Goal: Information Seeking & Learning: Learn about a topic

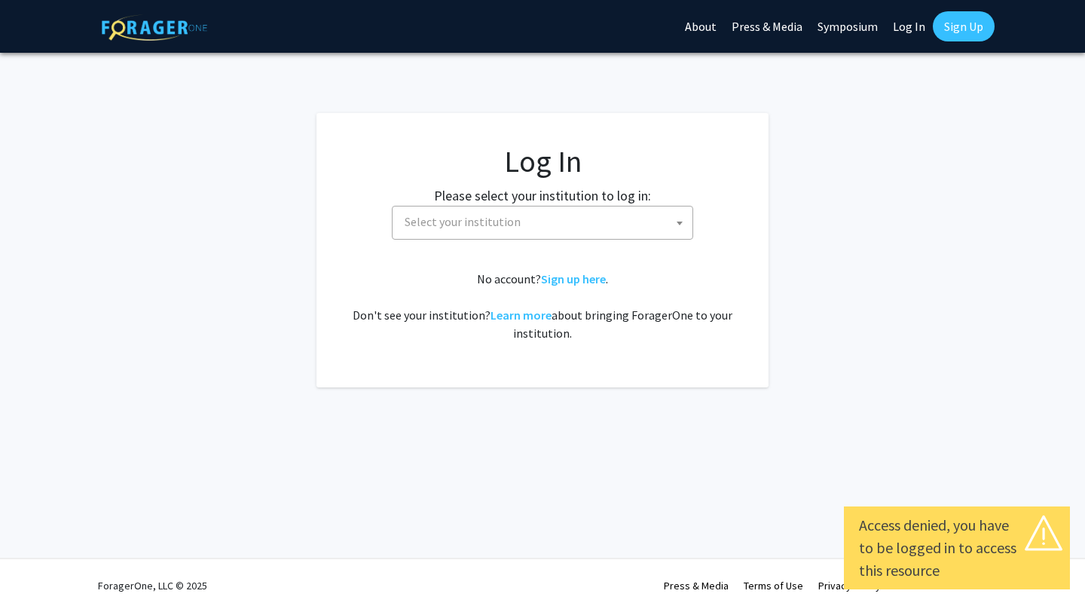
select select
click at [650, 190] on div "Please select your institution to log in: [GEOGRAPHIC_DATA] [GEOGRAPHIC_DATA] […" at bounding box center [542, 212] width 415 height 54
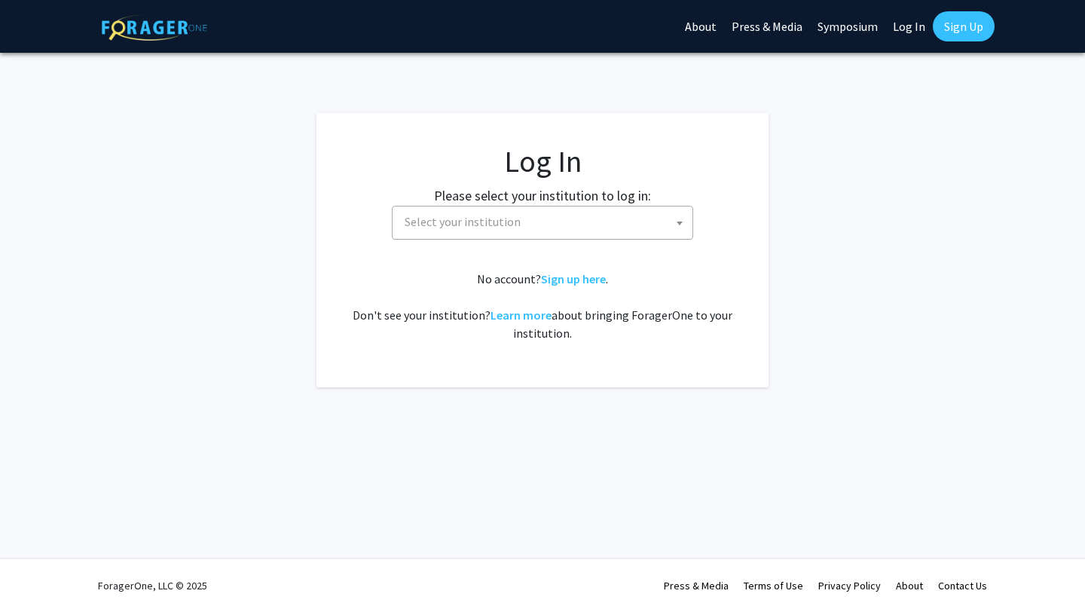
click at [628, 219] on span "Select your institution" at bounding box center [546, 222] width 294 height 31
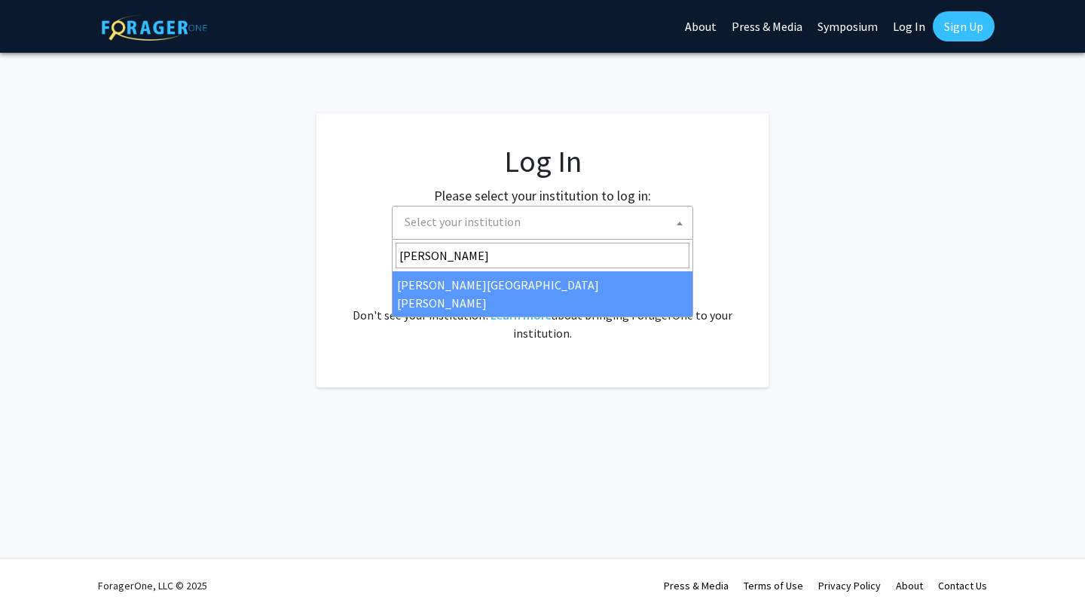
type input "[PERSON_NAME]"
select select "1"
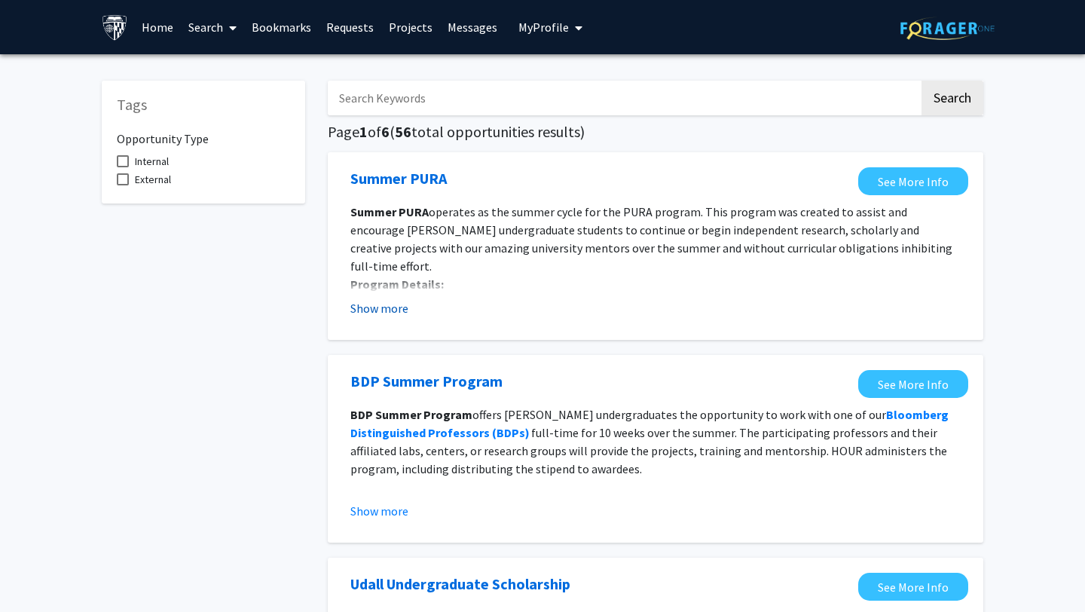
click at [378, 309] on button "Show more" at bounding box center [379, 308] width 58 height 18
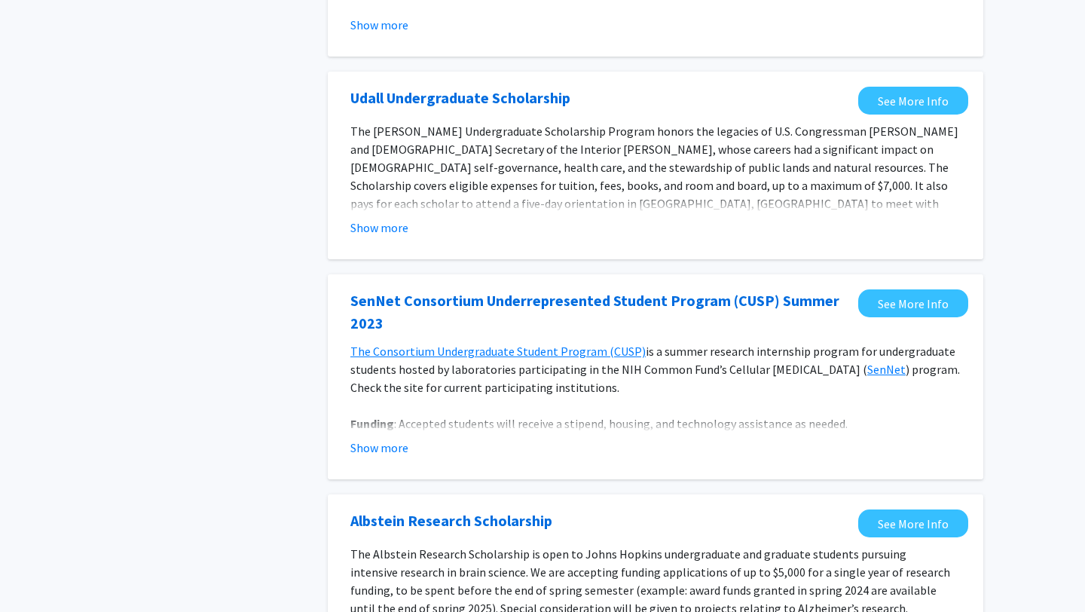
scroll to position [597, 0]
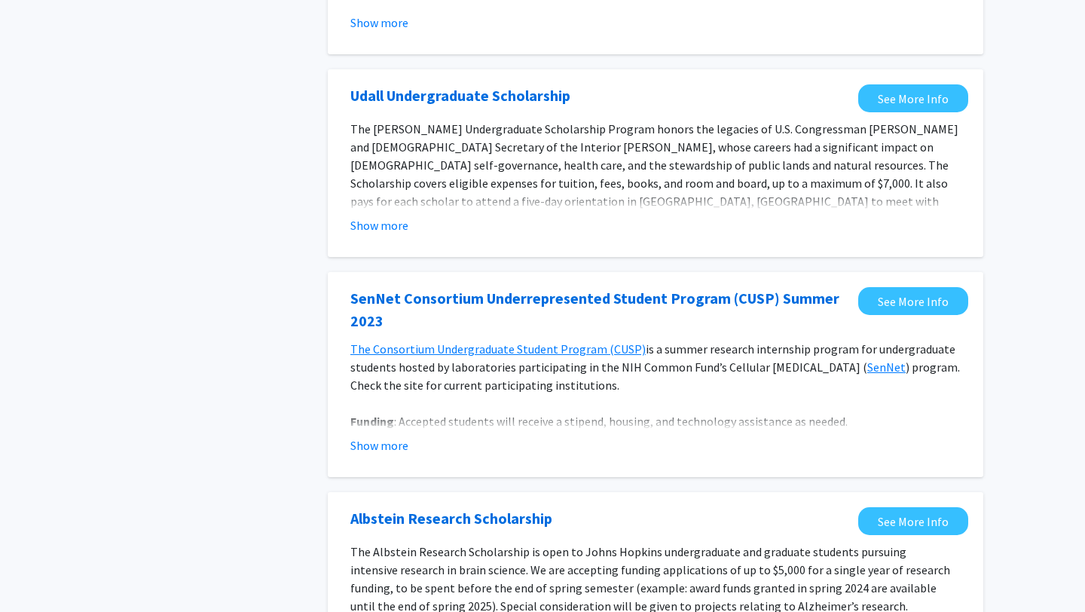
click at [384, 444] on div "SenNet Consortium Underrepresented Student Program (CUSP) Summer 2023 See More …" at bounding box center [656, 374] width 656 height 205
click at [366, 446] on div "SenNet Consortium Underrepresented Student Program (CUSP) Summer 2023 See More …" at bounding box center [656, 374] width 656 height 205
click at [383, 436] on fg-opportunity "SenNet Consortium Underrepresented Student Program (CUSP) Summer 2023 See More …" at bounding box center [656, 374] width 626 height 175
click at [369, 436] on button "Show more" at bounding box center [379, 445] width 58 height 18
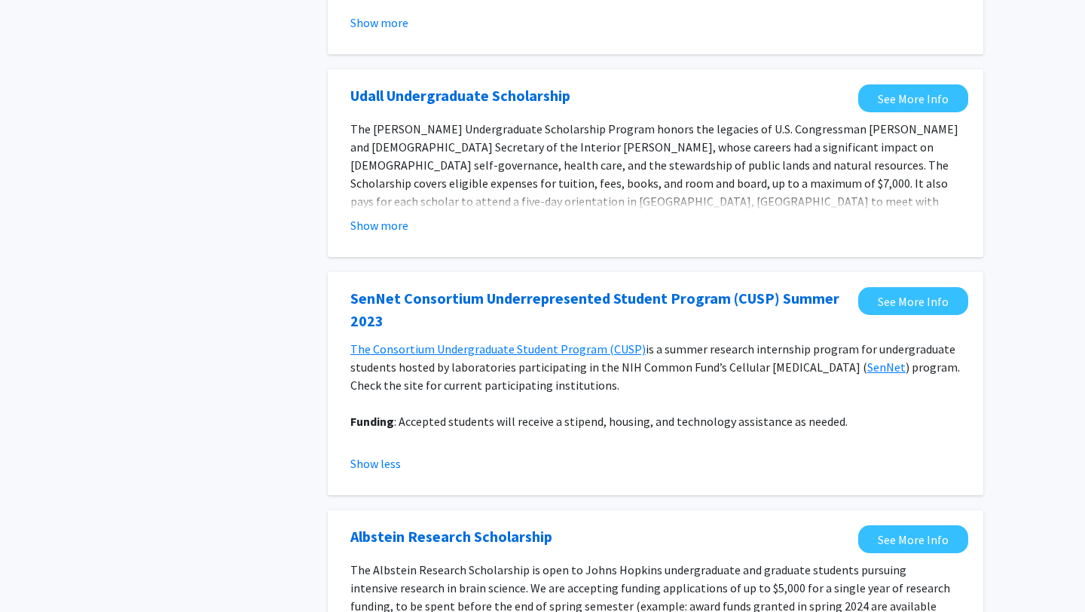
click at [505, 455] on div "Show less" at bounding box center [655, 464] width 611 height 18
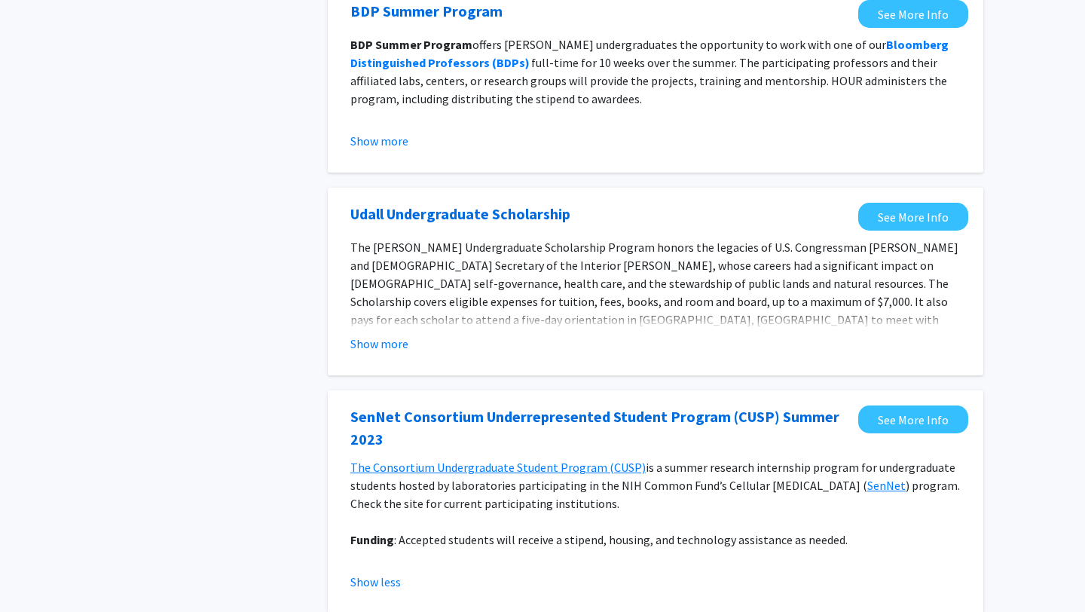
scroll to position [478, 0]
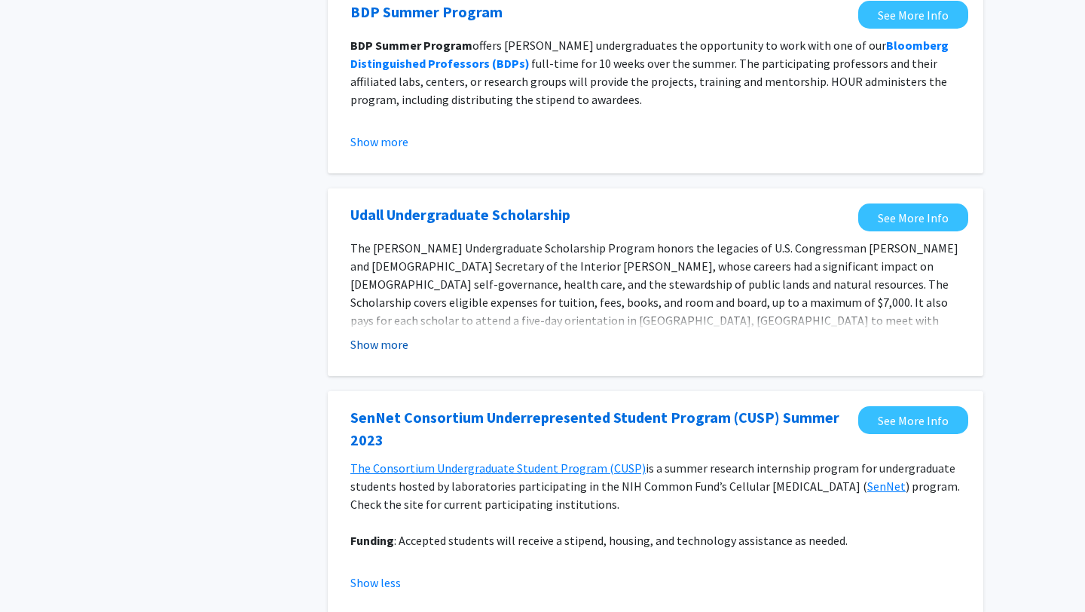
click at [382, 335] on button "Show more" at bounding box center [379, 344] width 58 height 18
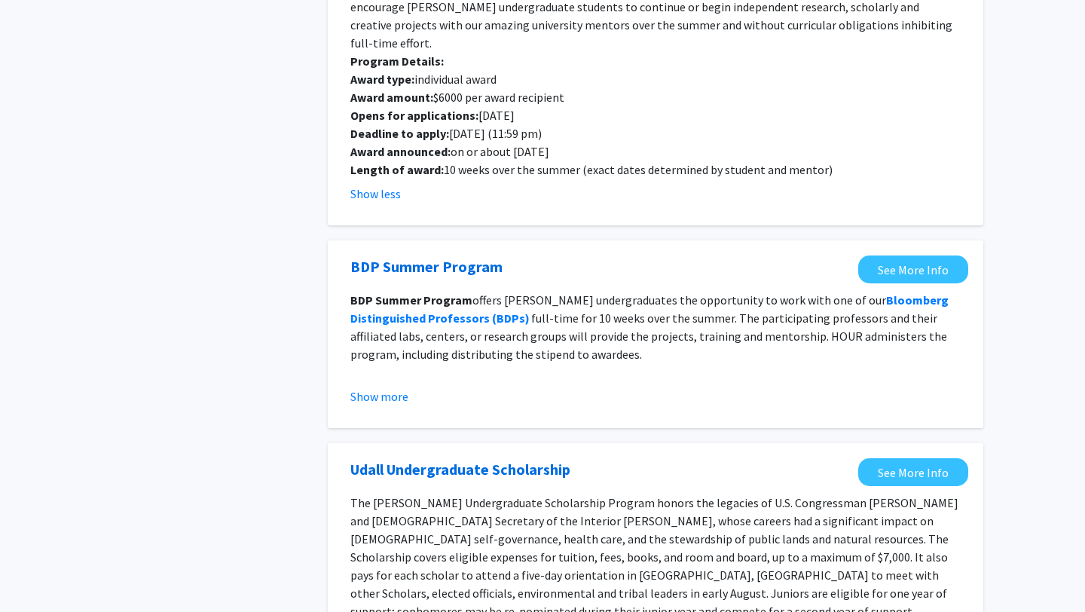
scroll to position [0, 0]
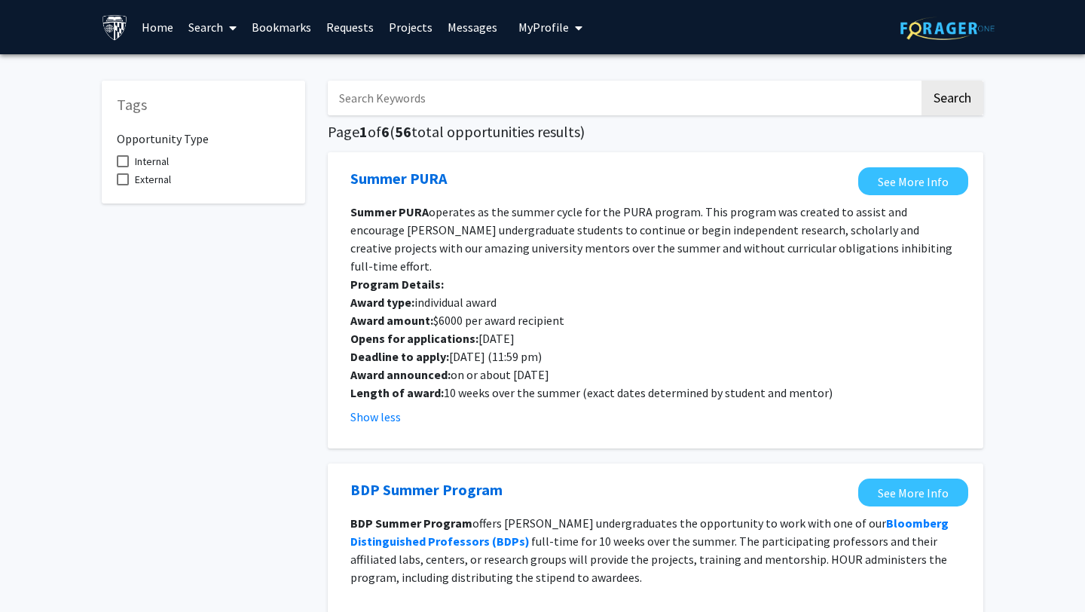
click at [209, 28] on link "Search" at bounding box center [212, 27] width 63 height 53
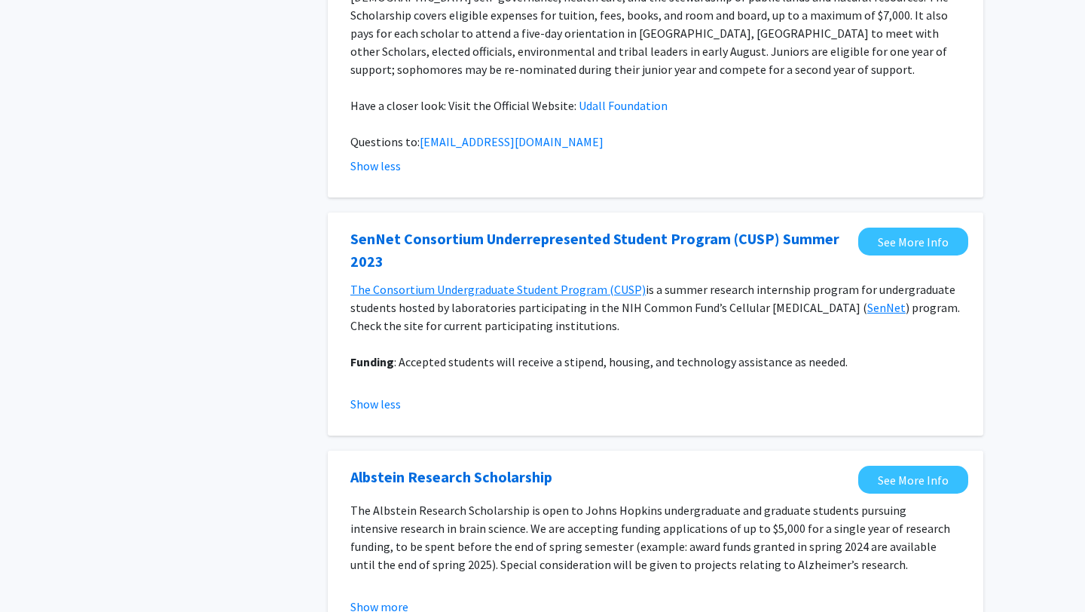
scroll to position [810, 0]
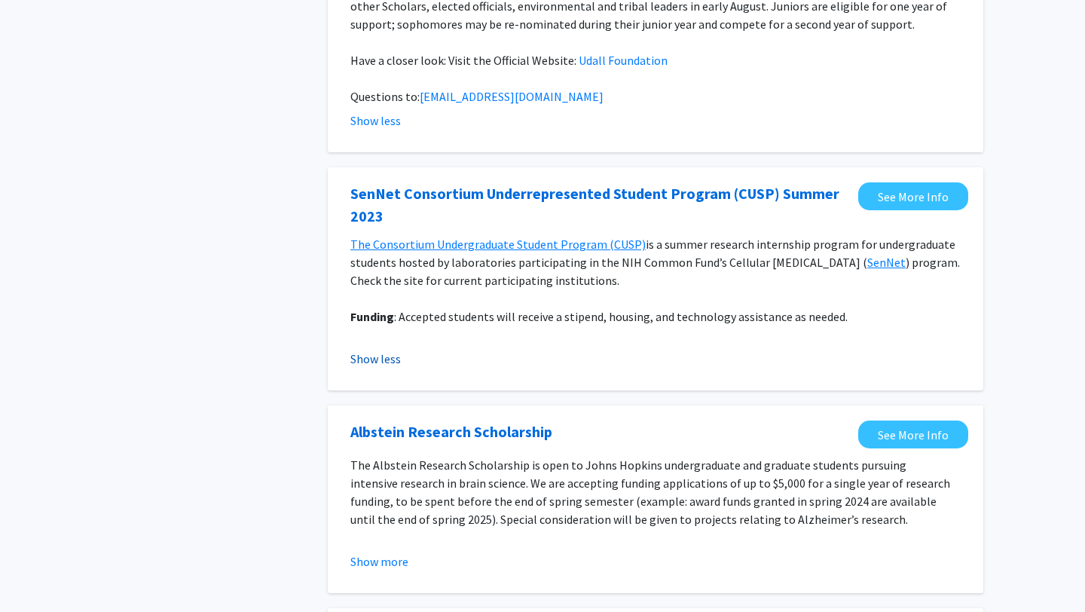
click at [372, 350] on button "Show less" at bounding box center [375, 359] width 51 height 18
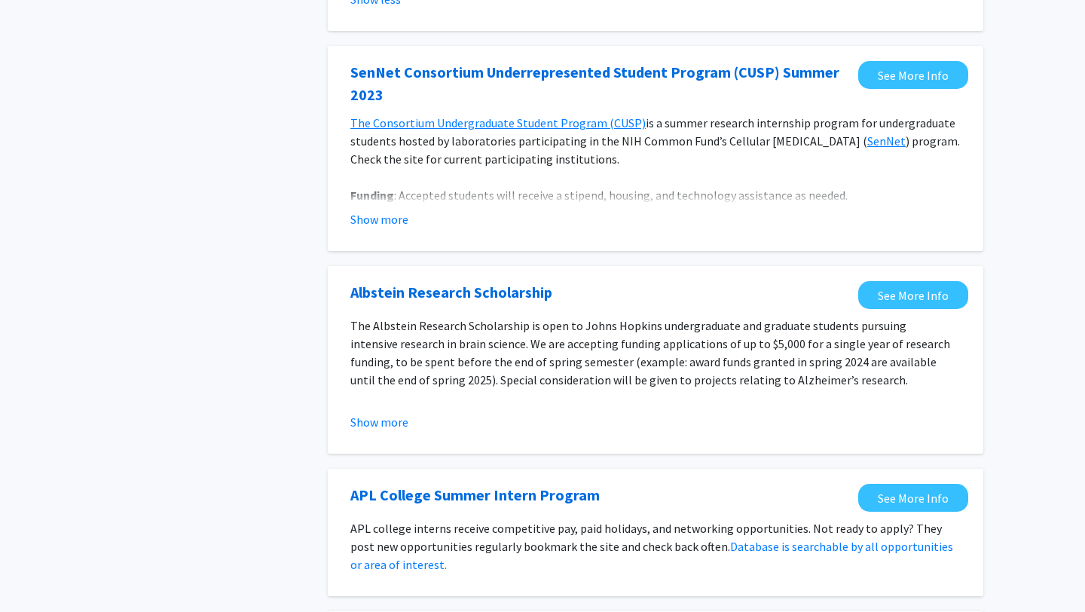
scroll to position [938, 0]
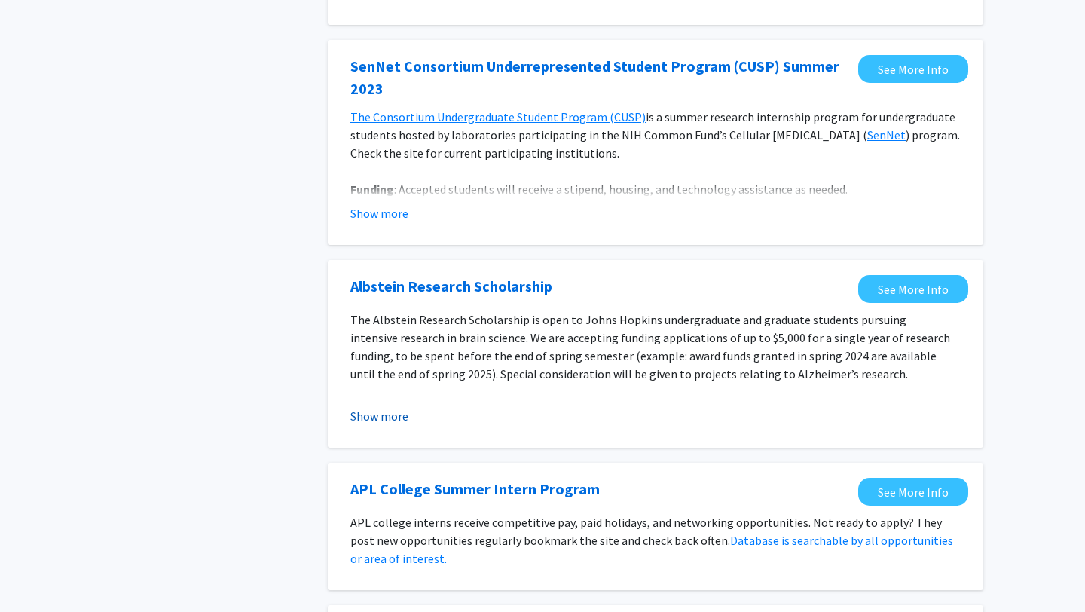
click at [374, 407] on button "Show more" at bounding box center [379, 416] width 58 height 18
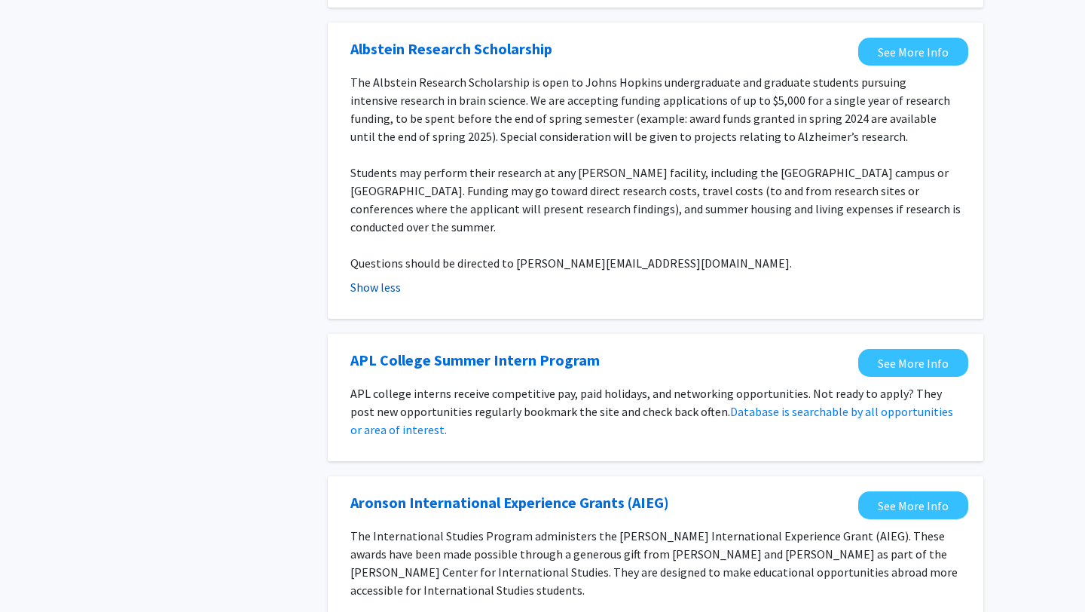
scroll to position [1177, 0]
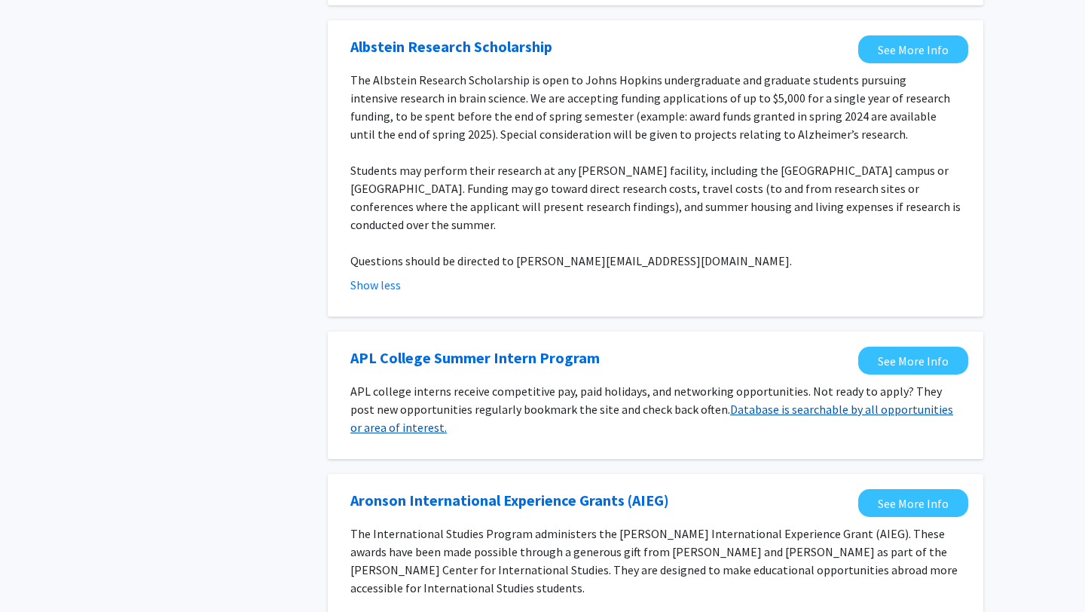
click at [374, 402] on link "Database is searchable by all opportunities or area of interest." at bounding box center [651, 418] width 603 height 33
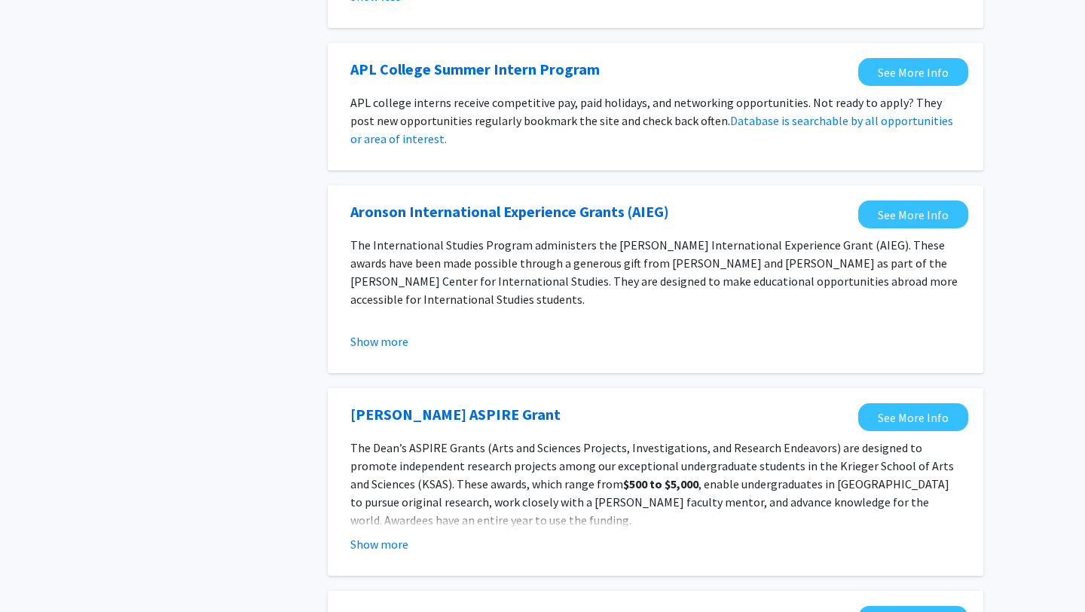
scroll to position [1468, 0]
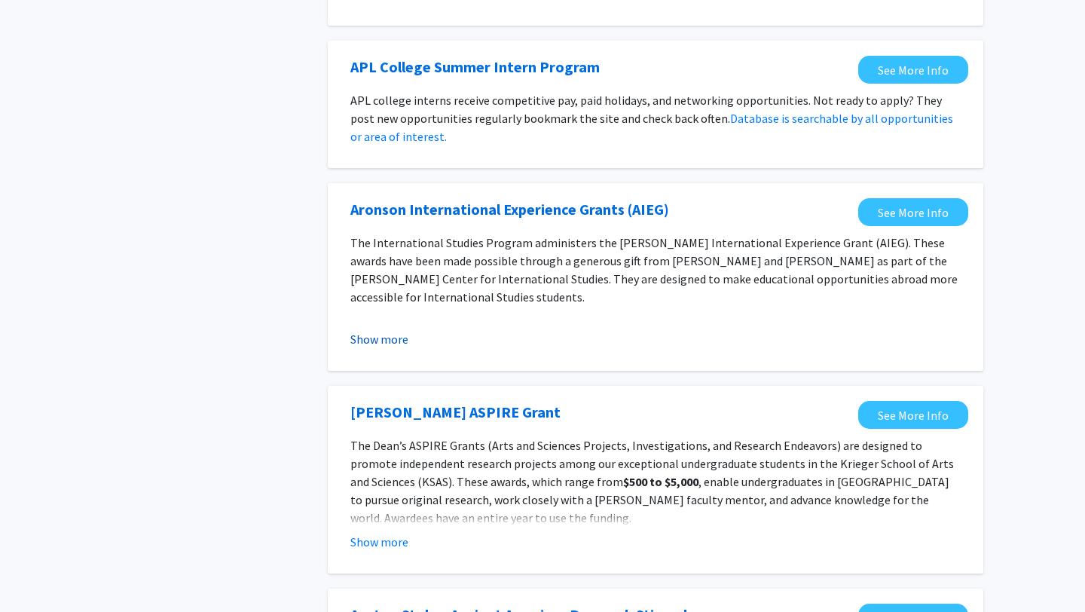
click at [381, 330] on button "Show more" at bounding box center [379, 339] width 58 height 18
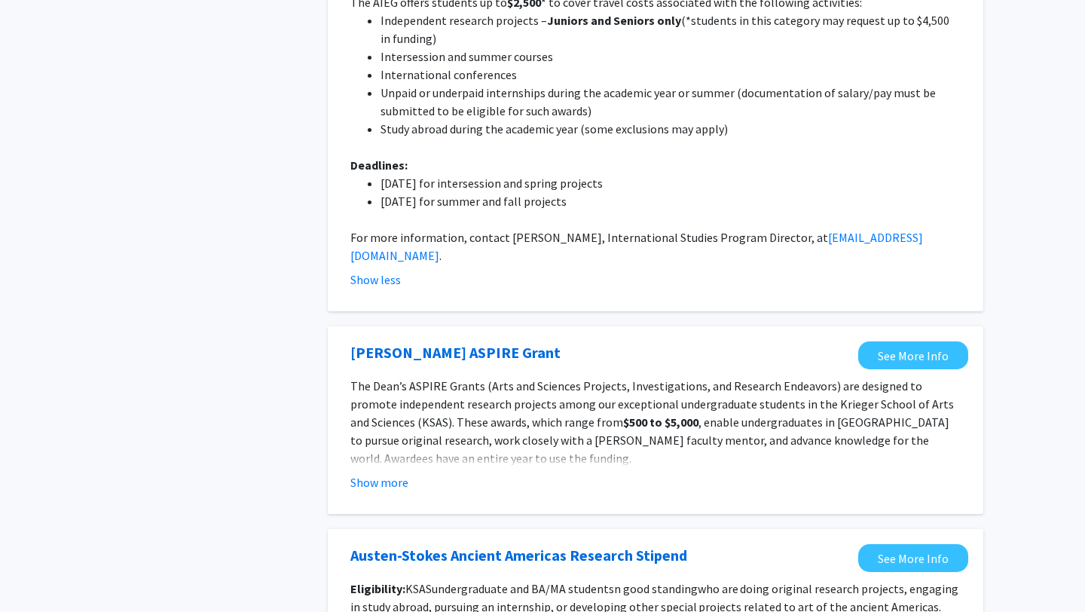
scroll to position [1899, 0]
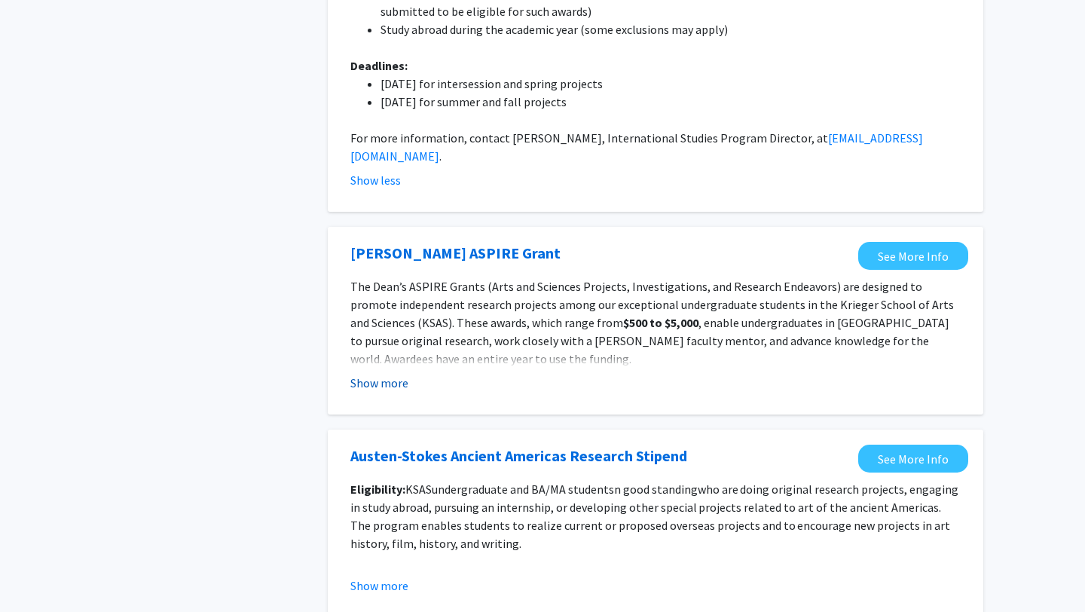
click at [384, 374] on button "Show more" at bounding box center [379, 383] width 58 height 18
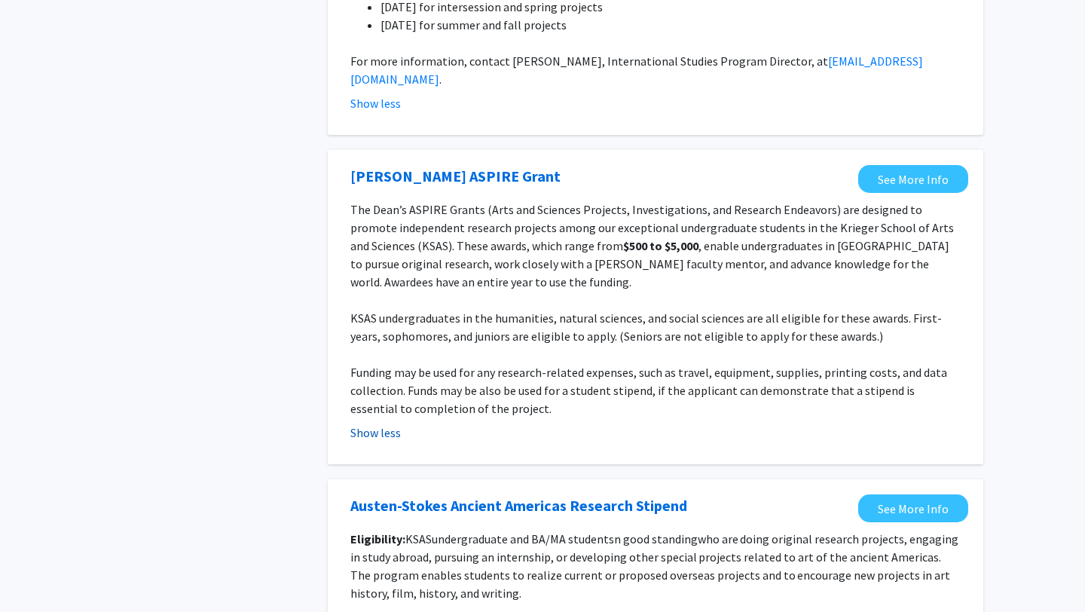
scroll to position [1985, 0]
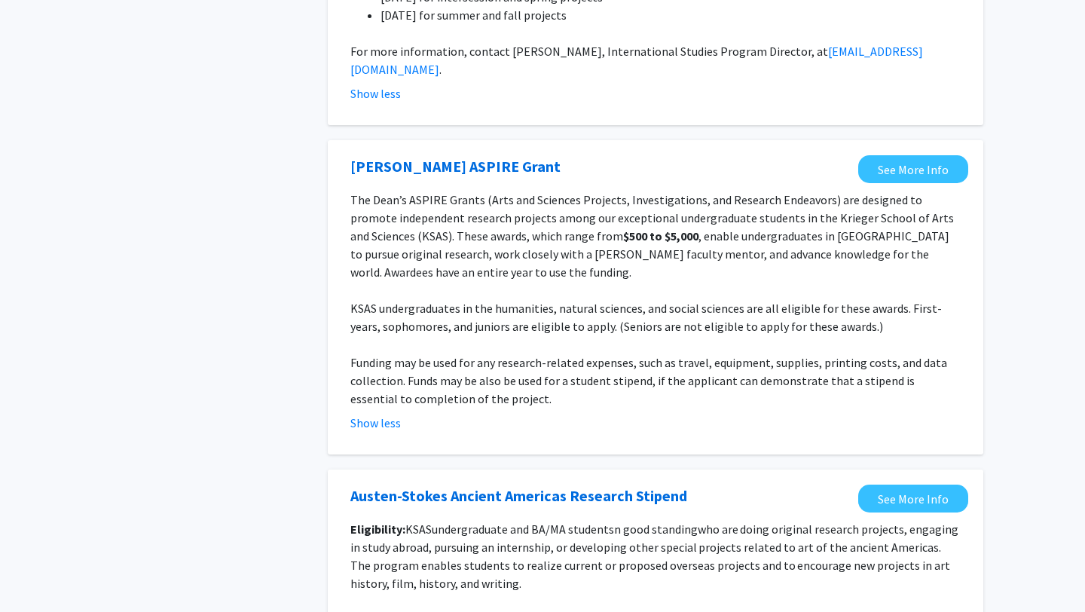
click at [497, 336] on fg-read-more "The Dean’s ASPIRE Grants (Arts and Sciences Projects, Investigations, and Resea…" at bounding box center [655, 311] width 611 height 241
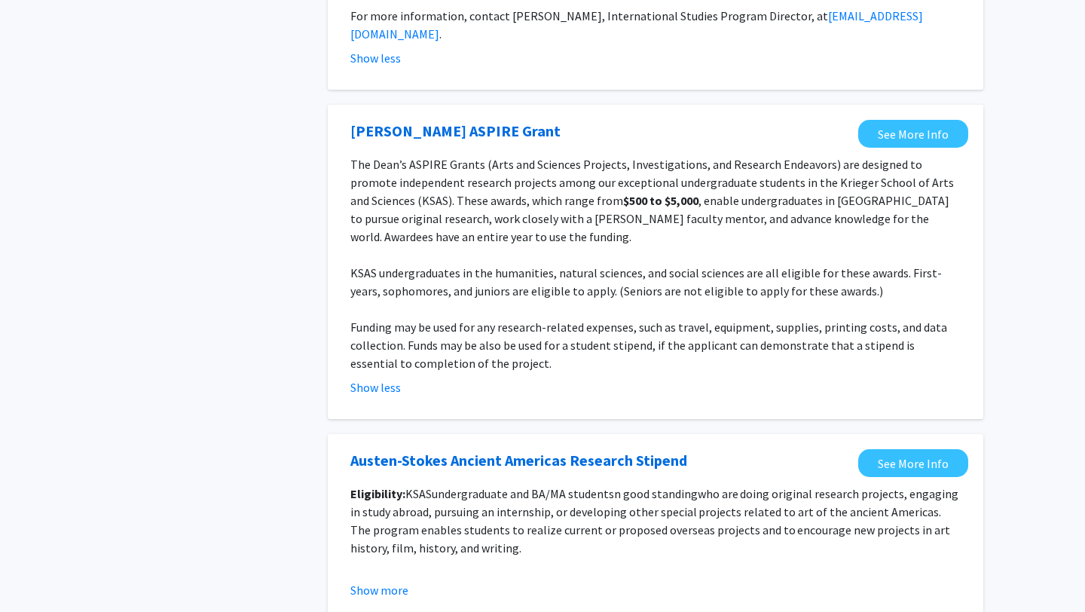
scroll to position [2022, 0]
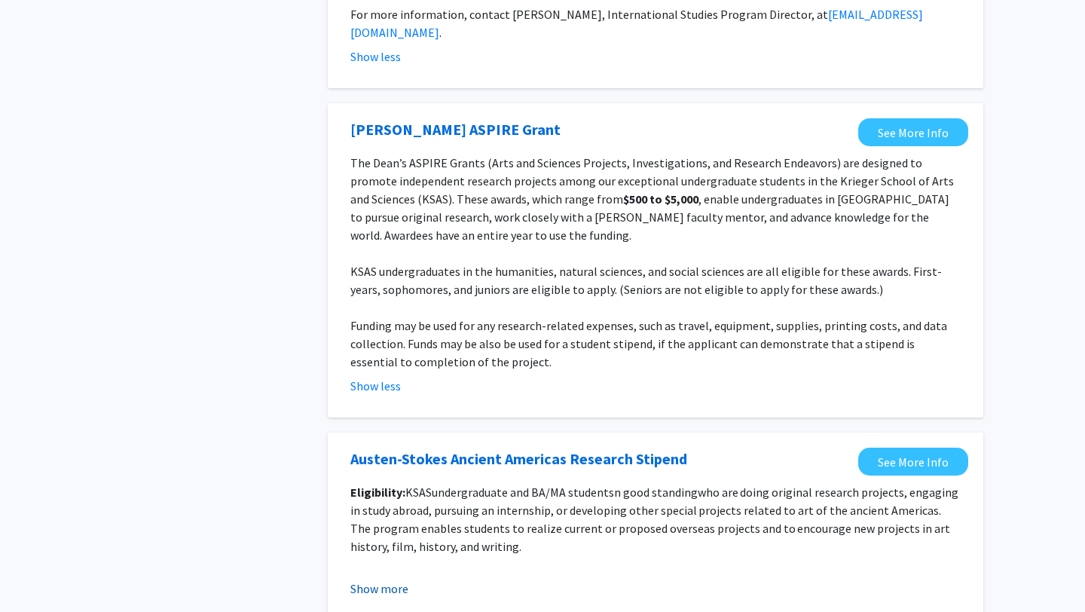
click at [373, 580] on button "Show more" at bounding box center [379, 589] width 58 height 18
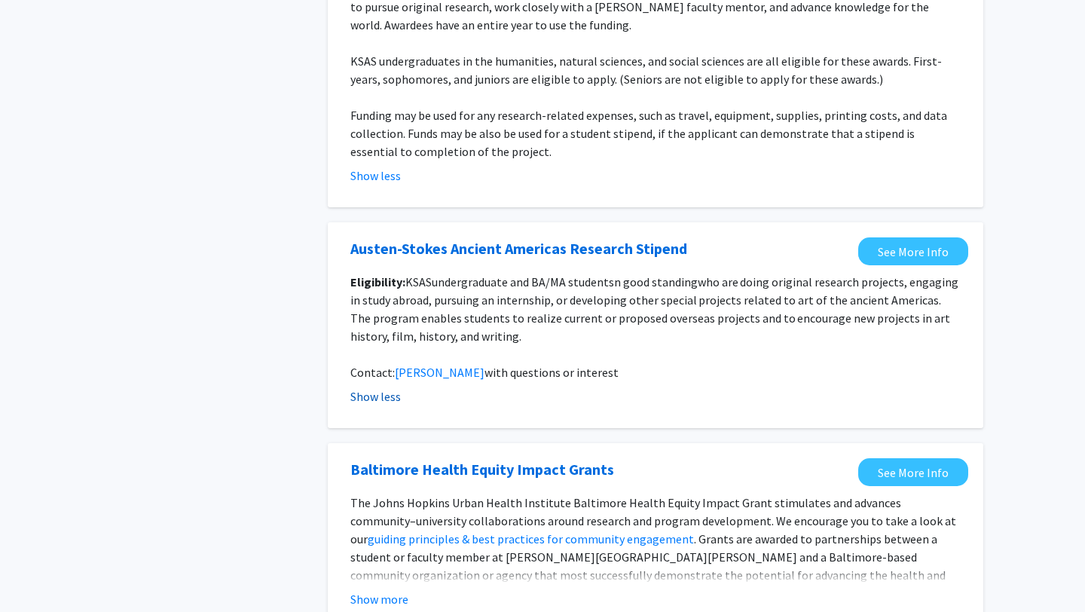
scroll to position [2235, 0]
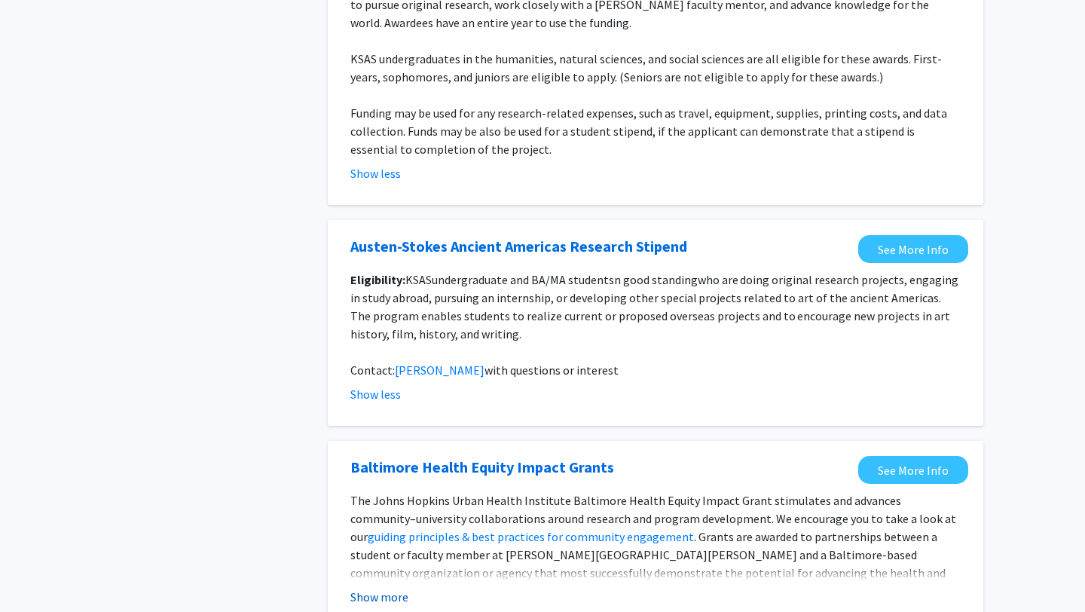
click at [368, 588] on button "Show more" at bounding box center [379, 597] width 58 height 18
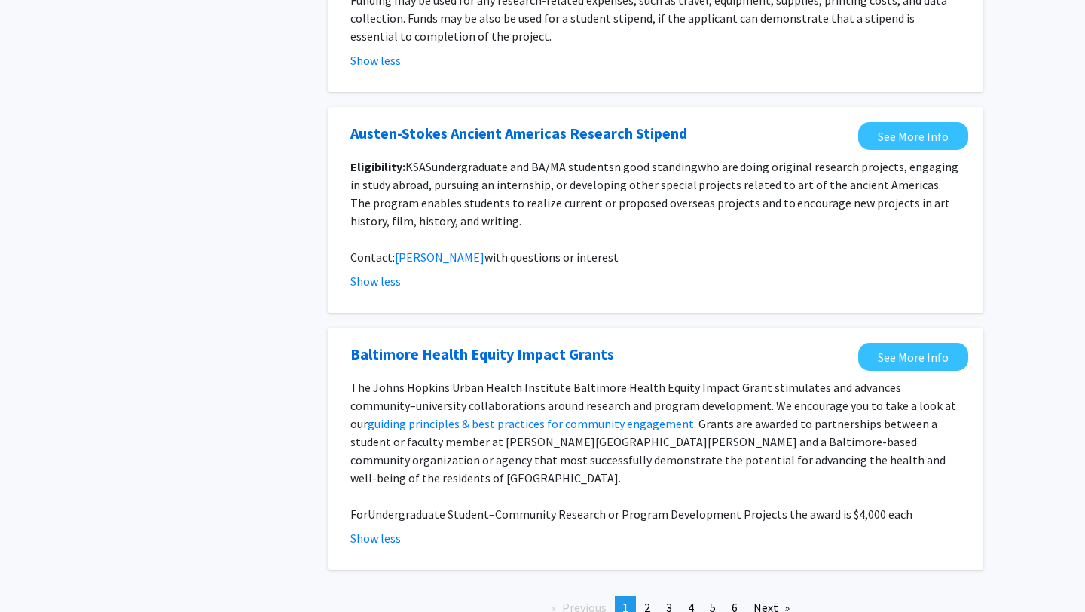
scroll to position [2355, 0]
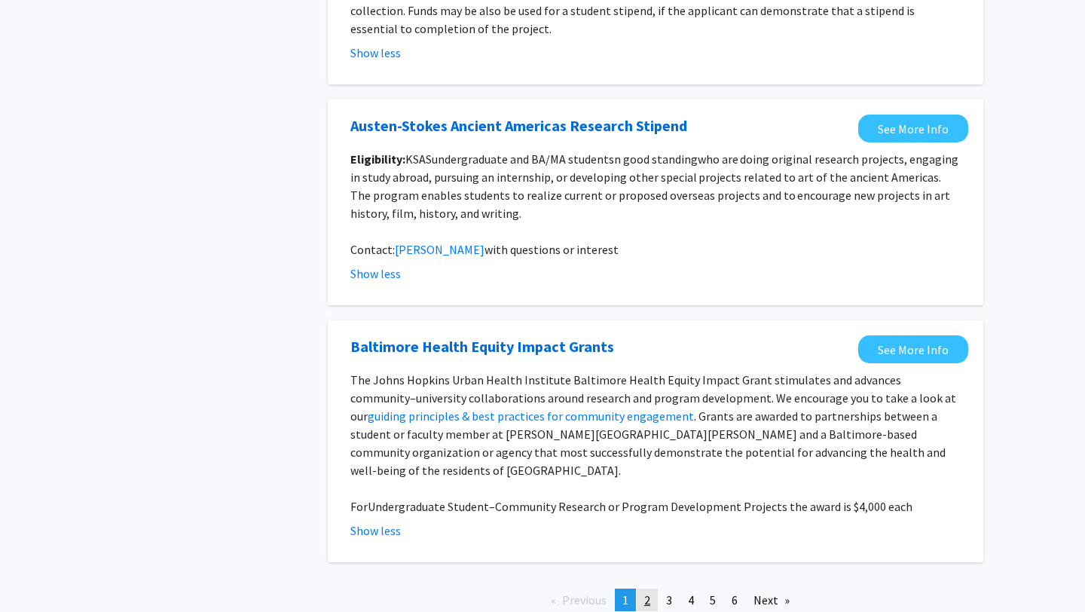
click at [649, 592] on span "2" at bounding box center [647, 599] width 6 height 15
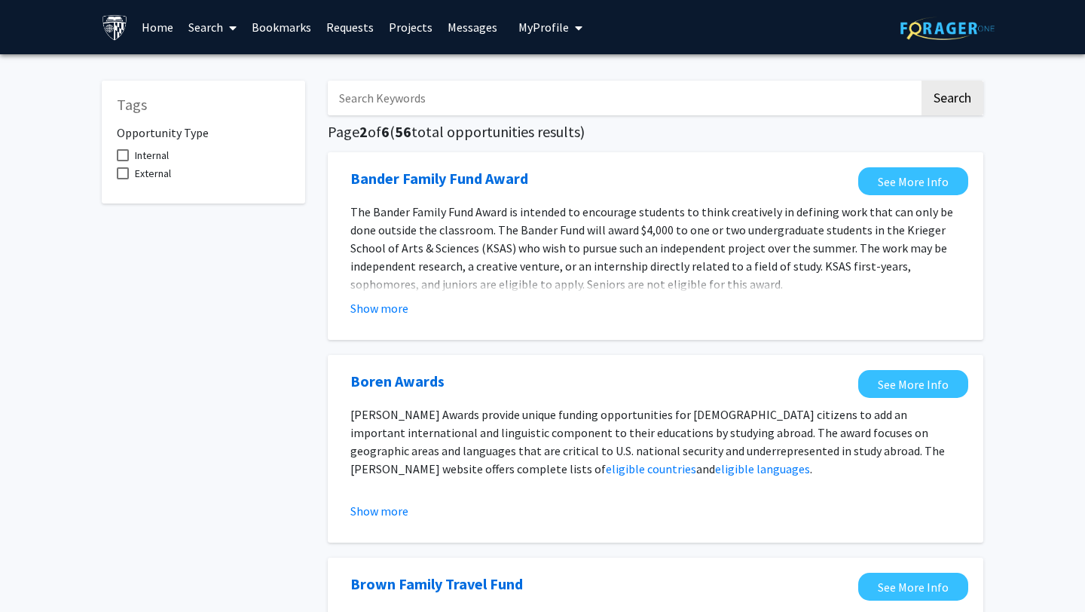
click at [390, 317] on fg-opportunity "Bander Family Fund Award See More Info The Bander Family Fund Award is intended…" at bounding box center [656, 246] width 626 height 158
click at [383, 313] on button "Show more" at bounding box center [379, 308] width 58 height 18
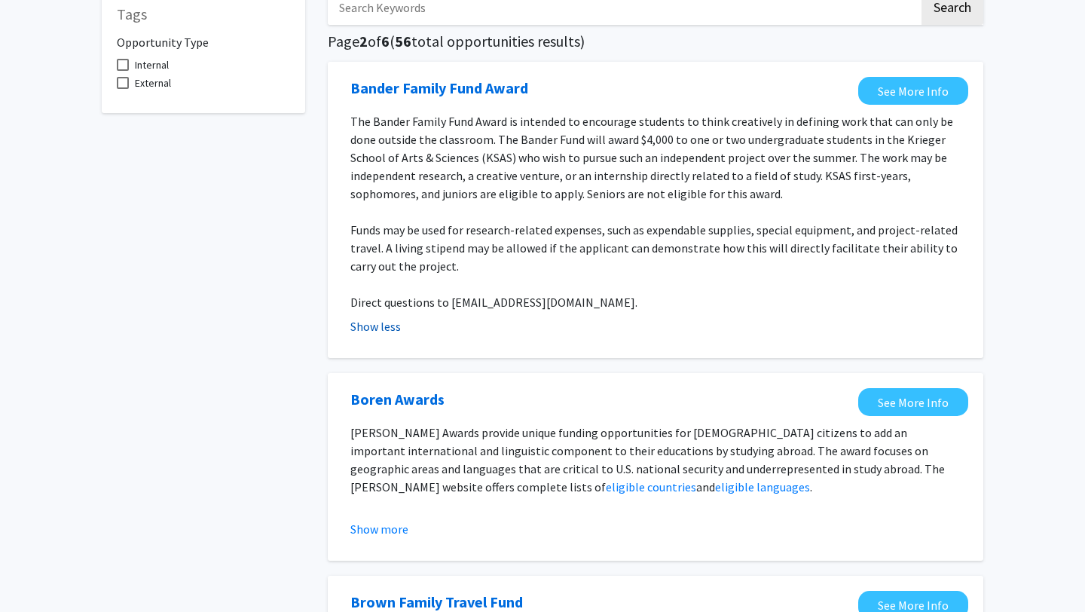
scroll to position [132, 0]
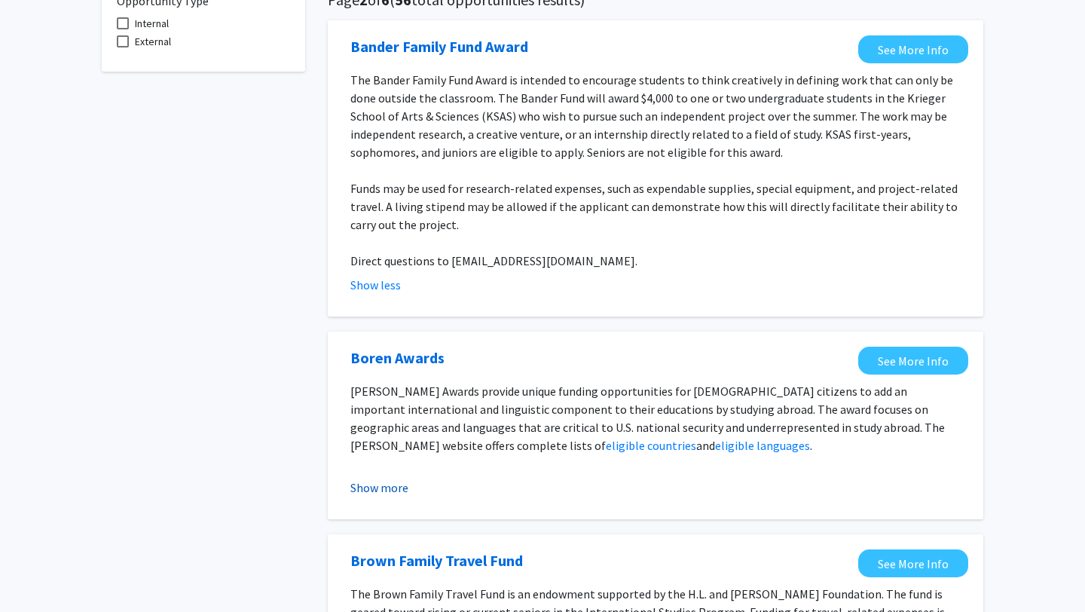
click at [367, 485] on button "Show more" at bounding box center [379, 488] width 58 height 18
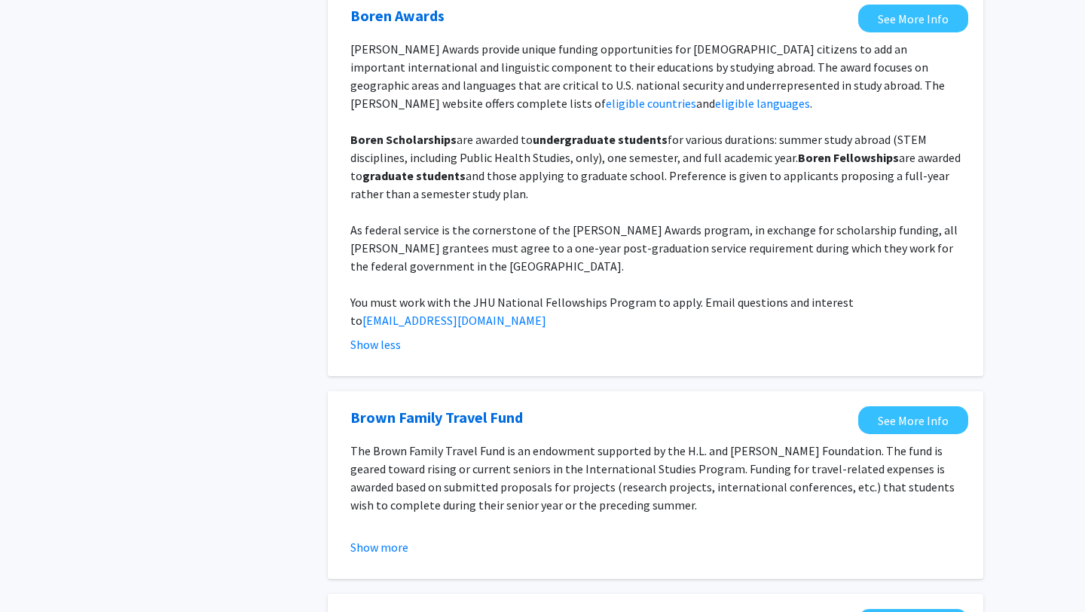
scroll to position [467, 0]
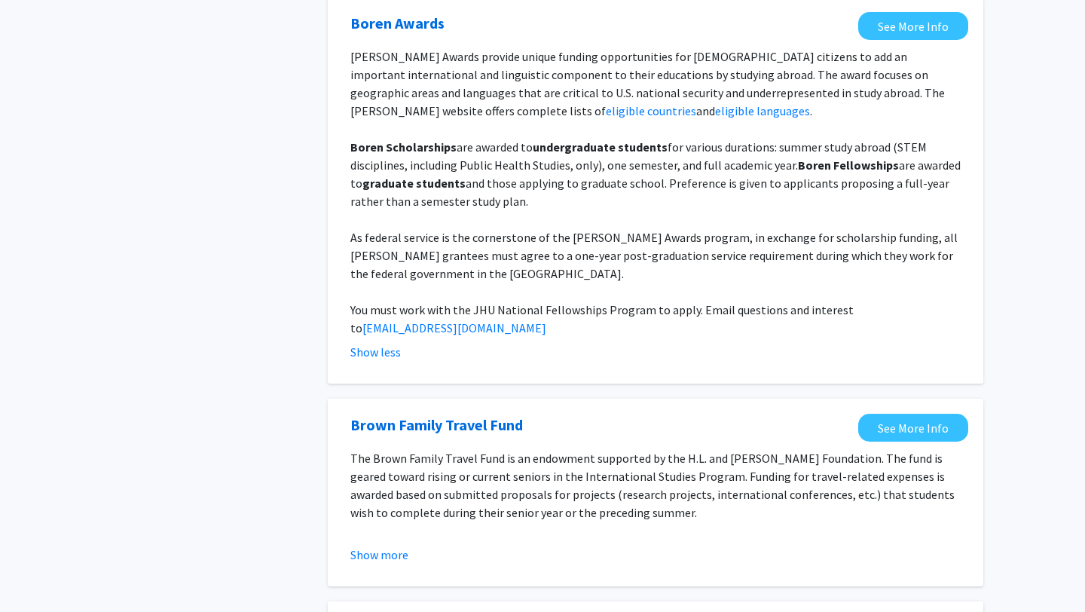
click at [650, 225] on p at bounding box center [655, 219] width 611 height 18
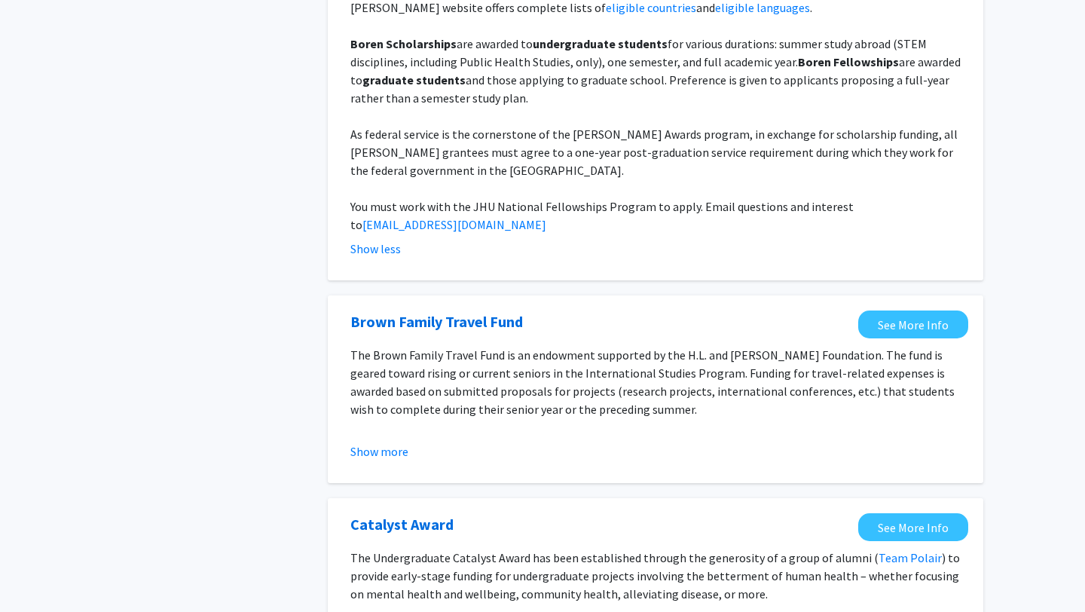
scroll to position [583, 0]
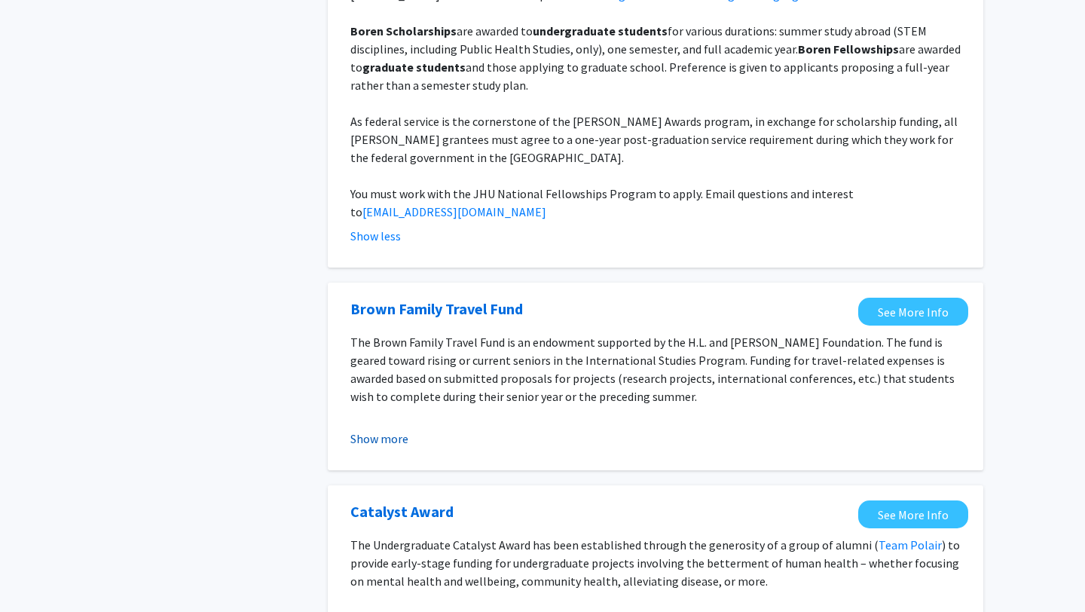
click at [395, 430] on button "Show more" at bounding box center [379, 439] width 58 height 18
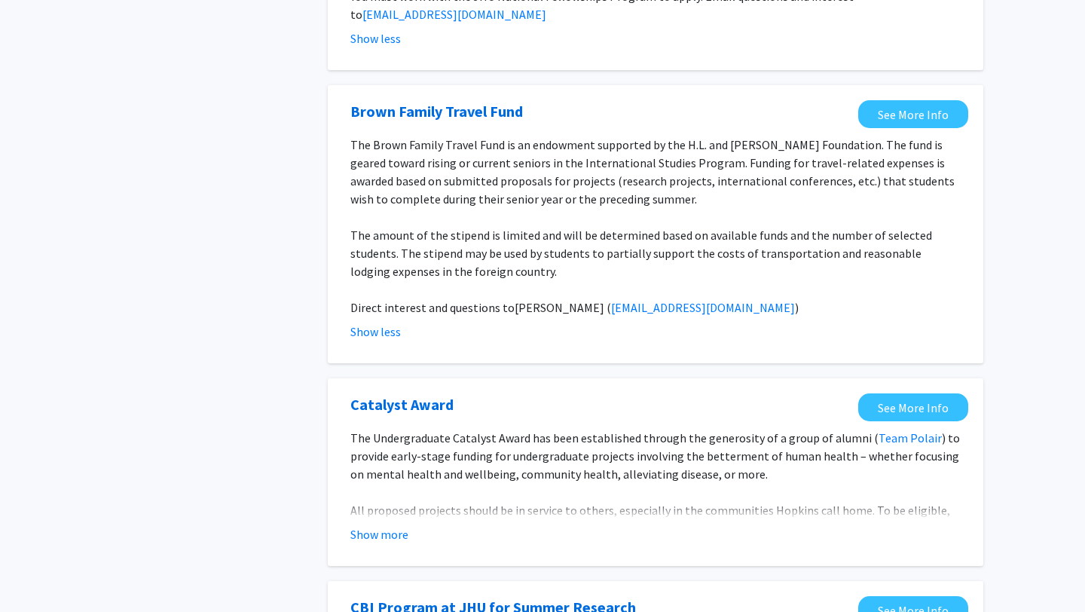
scroll to position [817, 0]
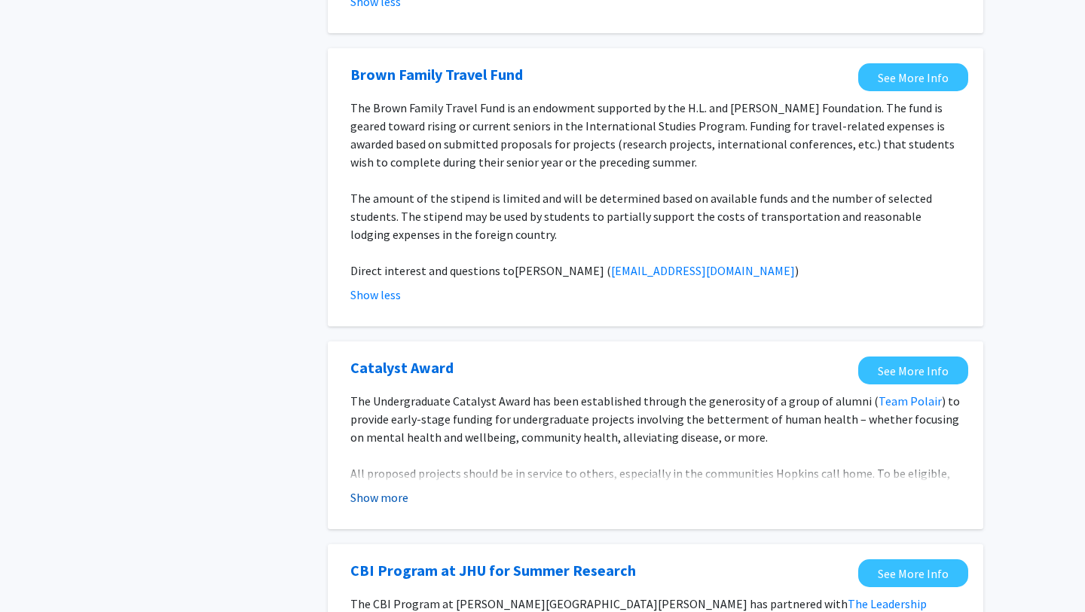
click at [375, 488] on button "Show more" at bounding box center [379, 497] width 58 height 18
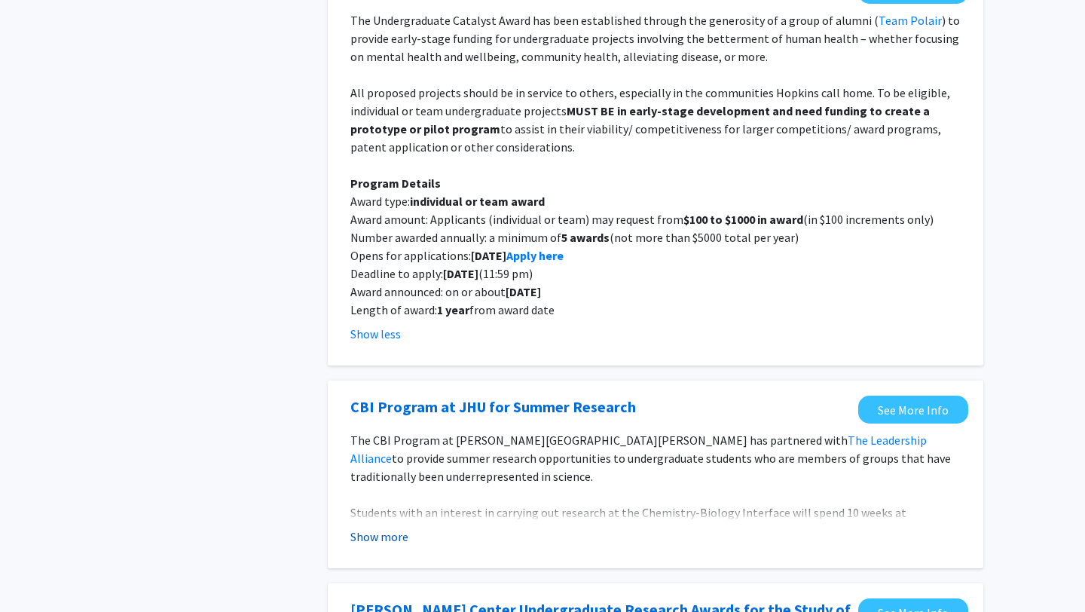
click at [369, 528] on button "Show more" at bounding box center [379, 537] width 58 height 18
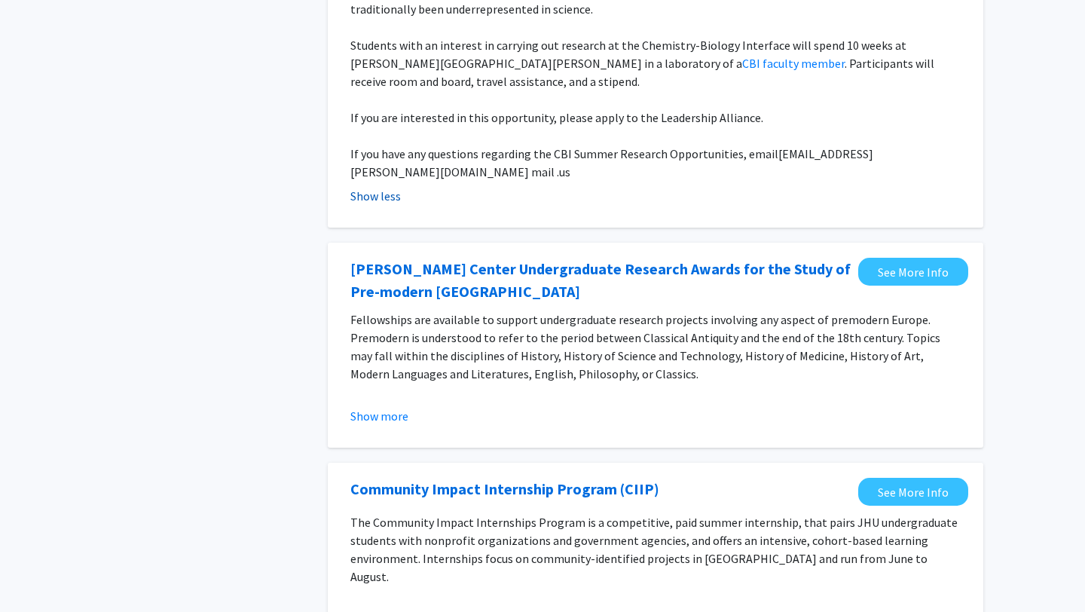
scroll to position [1674, 0]
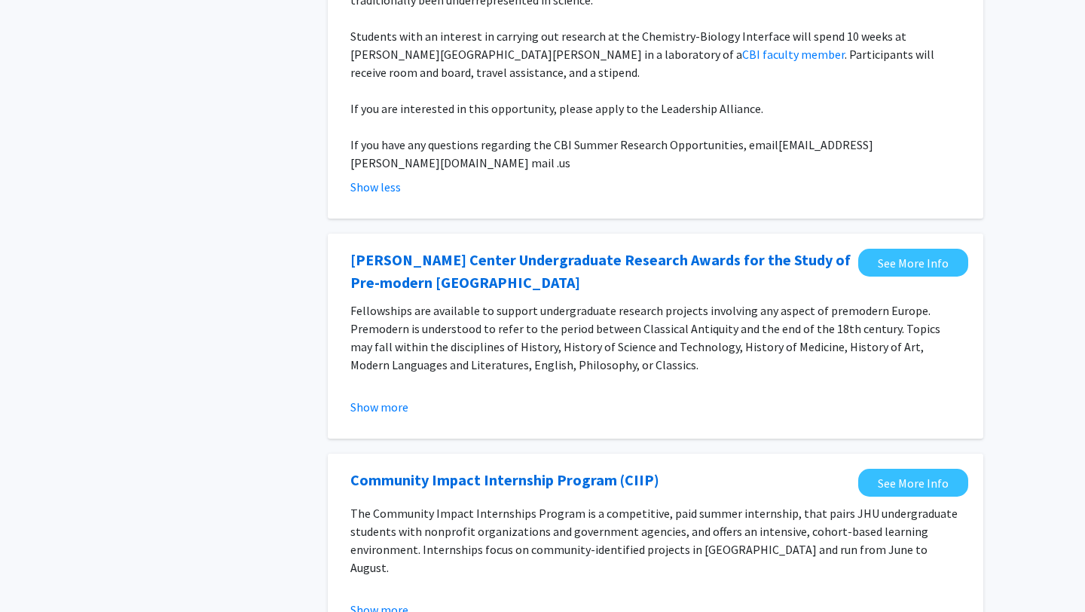
click at [375, 384] on fg-opportunity "Charles S. Singleton Center Undergraduate Research Awards for the Study of Pre-…" at bounding box center [656, 336] width 626 height 175
click at [371, 398] on button "Show more" at bounding box center [379, 407] width 58 height 18
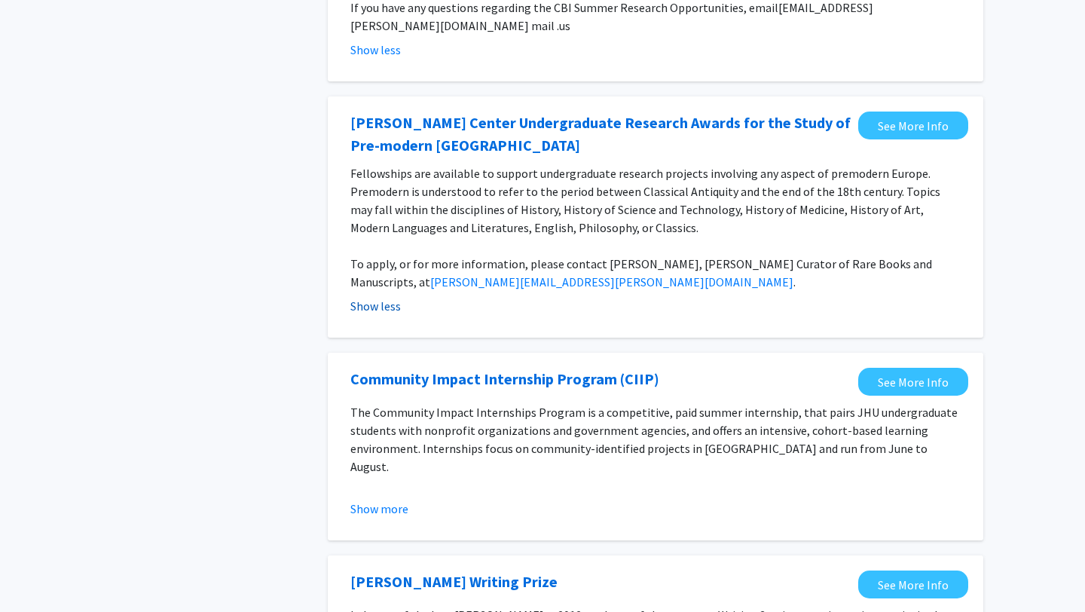
scroll to position [1835, 0]
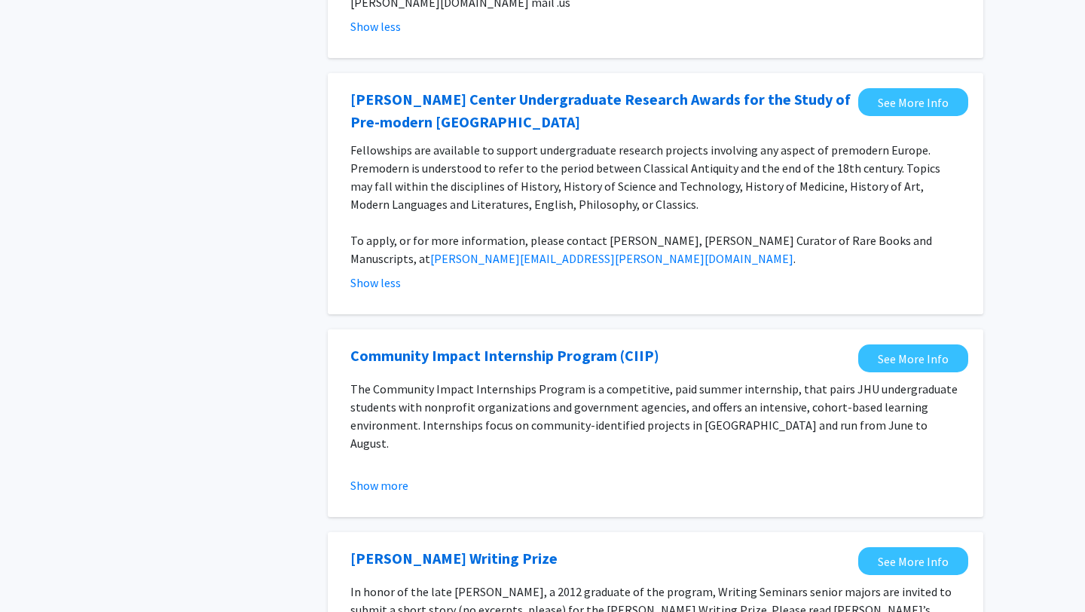
click at [366, 460] on fg-opportunity "Community Impact Internship Program (CIIP) See More Info The Community Impact I…" at bounding box center [656, 423] width 626 height 158
click at [377, 462] on fg-opportunity "Community Impact Internship Program (CIIP) See More Info The Community Impact I…" at bounding box center [656, 423] width 626 height 158
click at [377, 476] on button "Show more" at bounding box center [379, 485] width 58 height 18
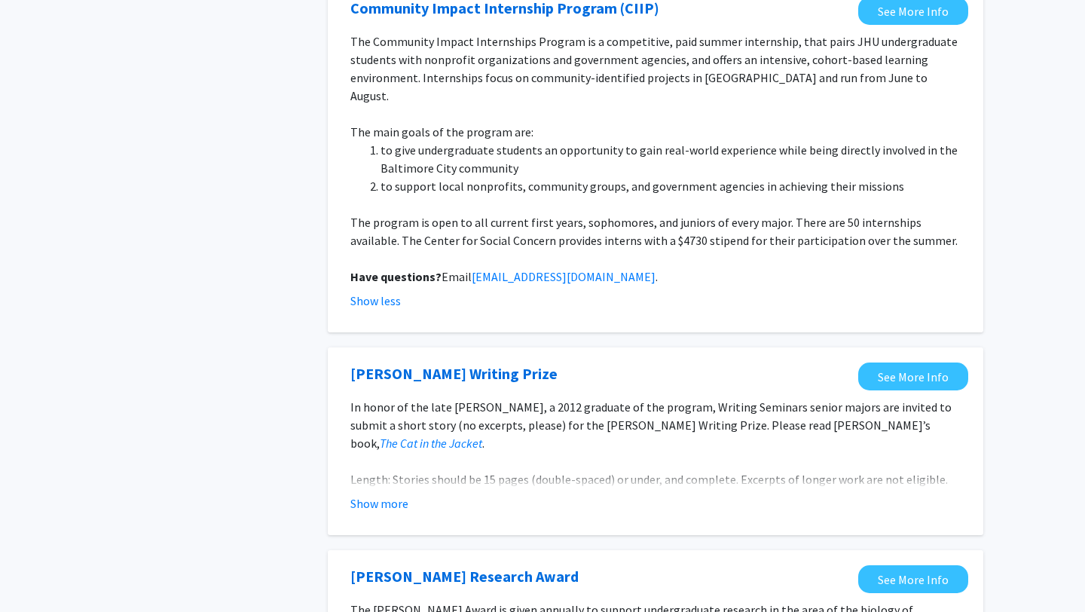
scroll to position [2190, 0]
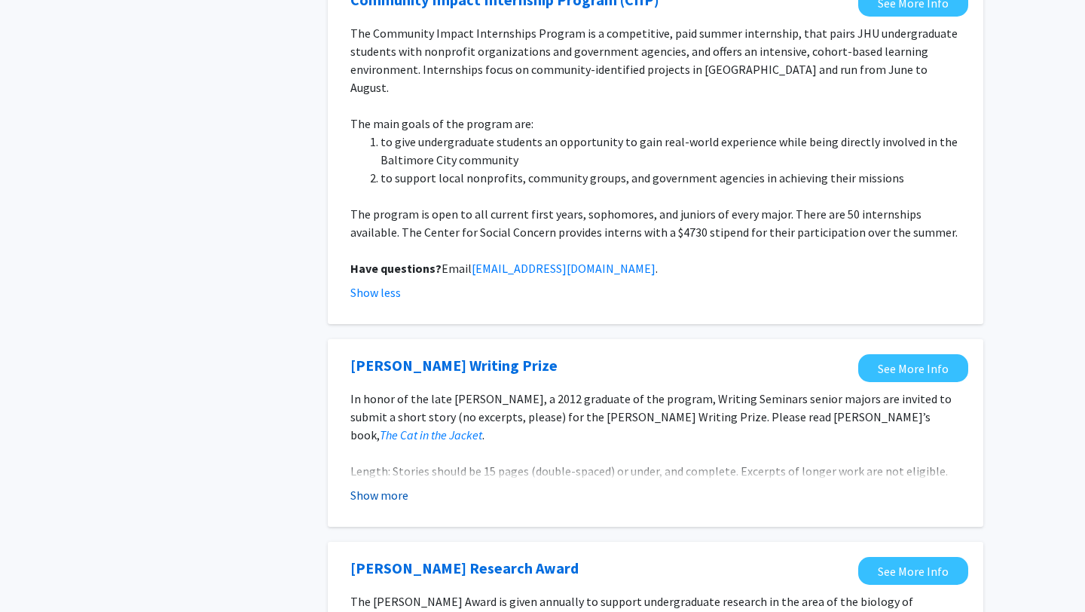
click at [381, 486] on button "Show more" at bounding box center [379, 495] width 58 height 18
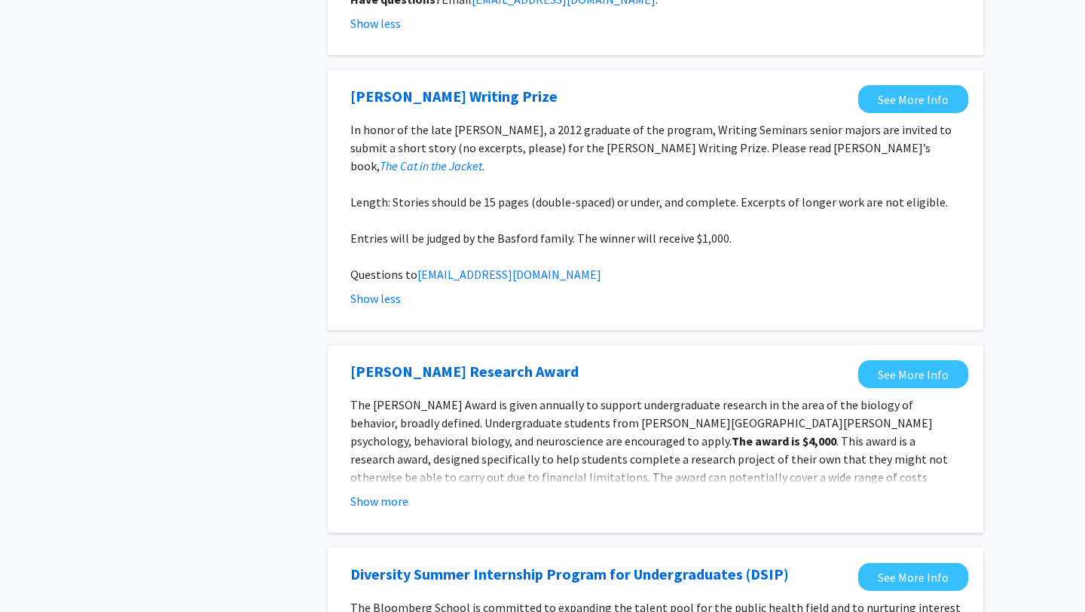
scroll to position [2465, 0]
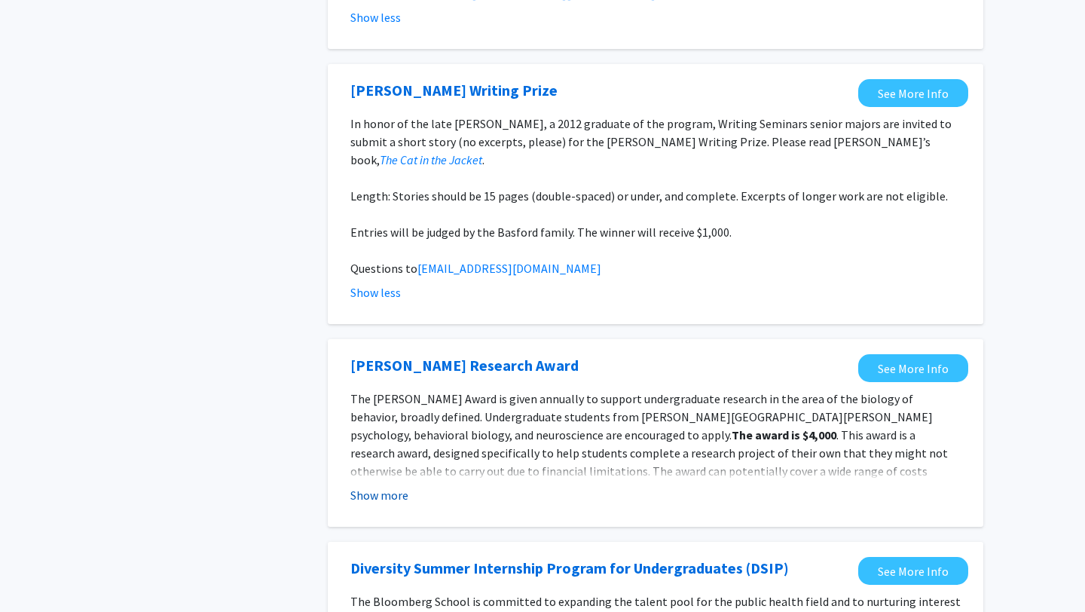
click at [375, 486] on button "Show more" at bounding box center [379, 495] width 58 height 18
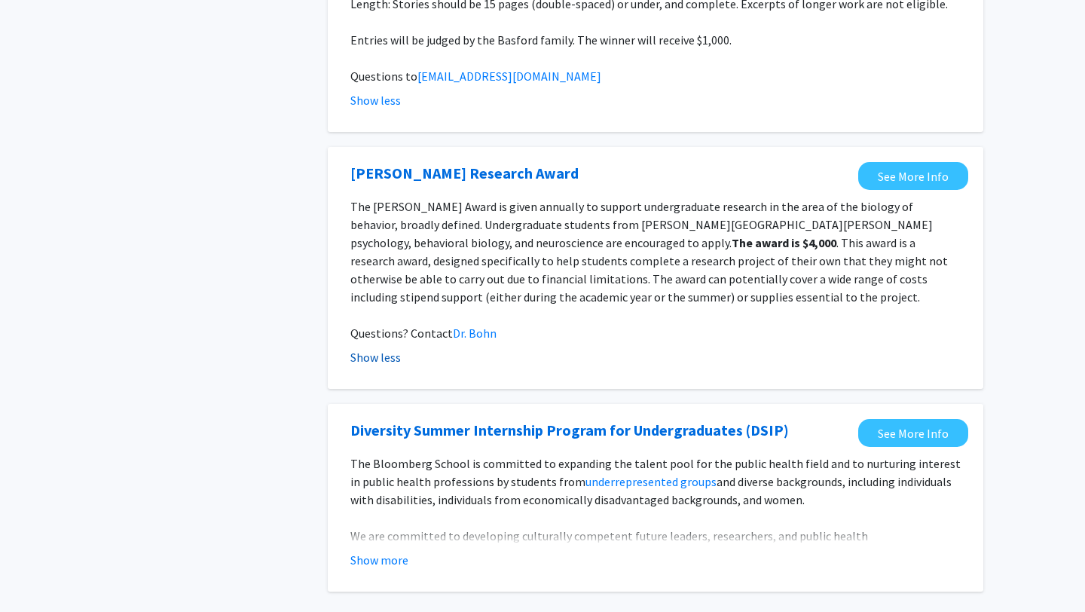
scroll to position [2667, 0]
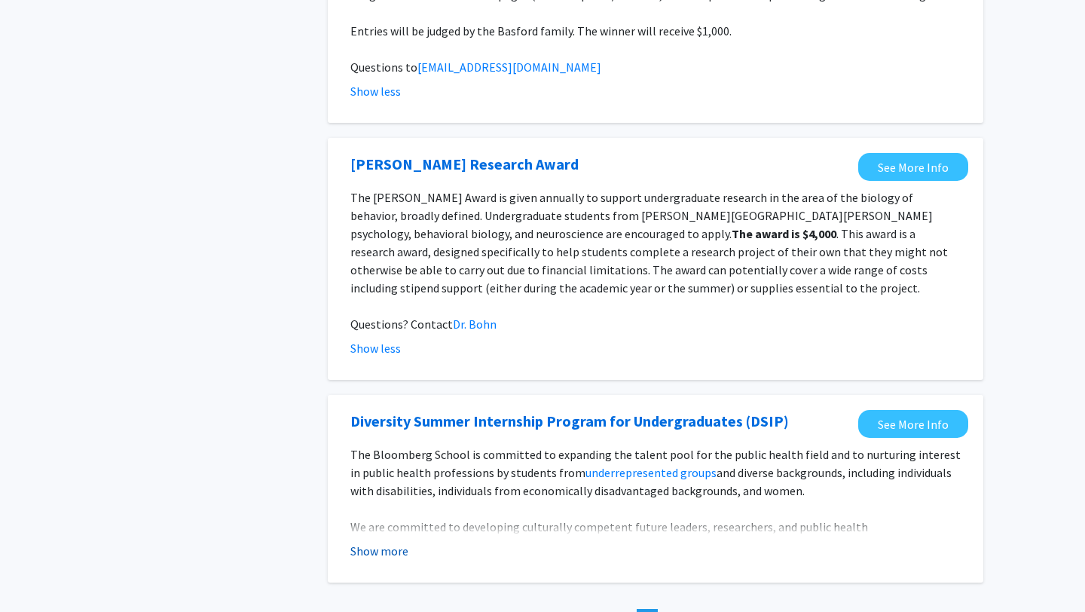
click at [370, 542] on button "Show more" at bounding box center [379, 551] width 58 height 18
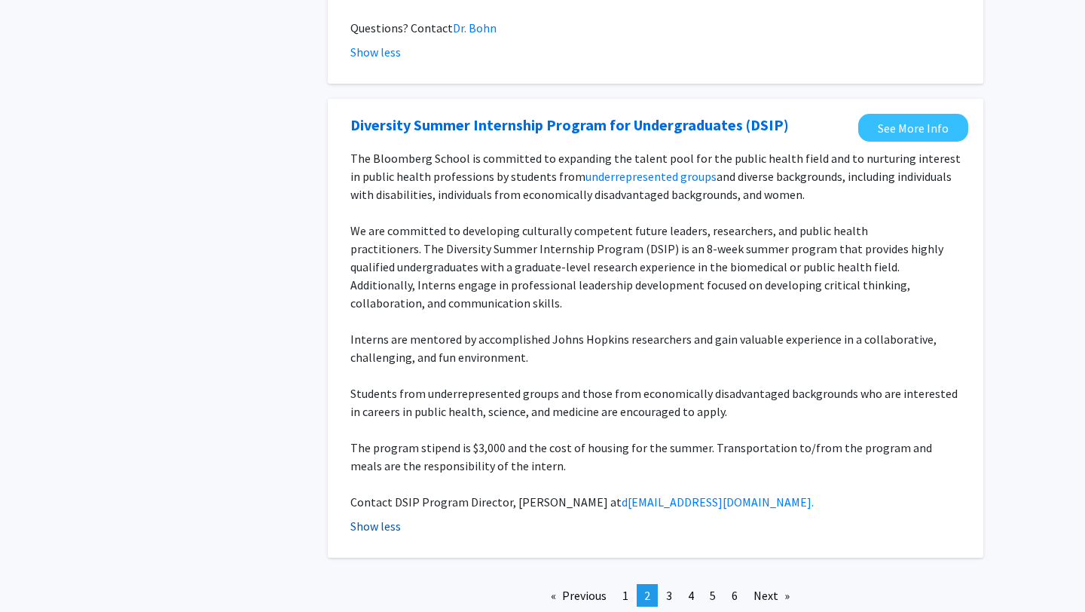
scroll to position [2964, 0]
click at [666, 587] on span "3" at bounding box center [669, 594] width 6 height 15
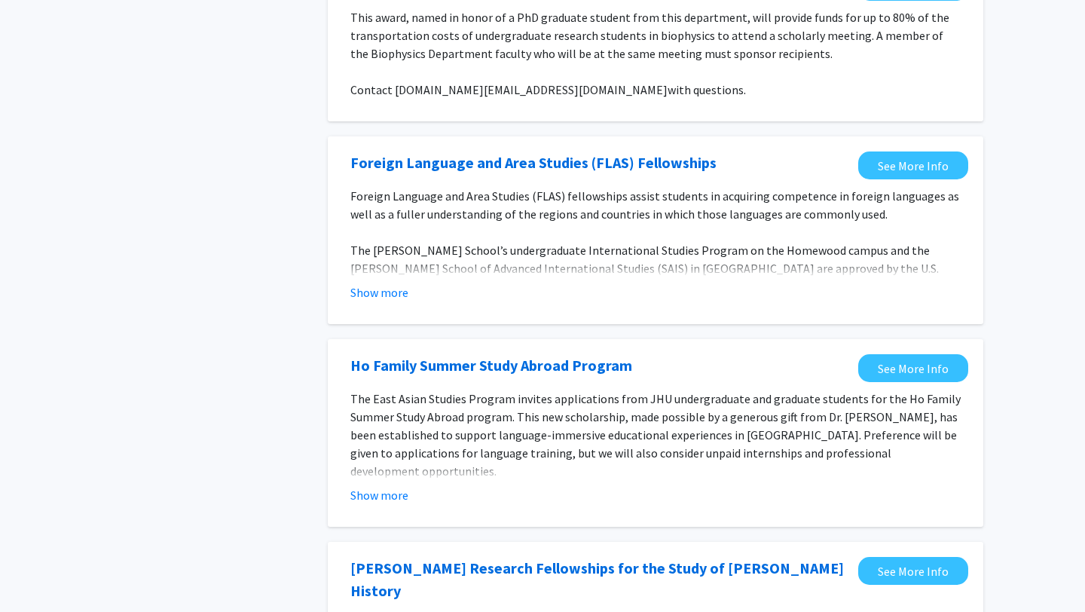
scroll to position [411, 0]
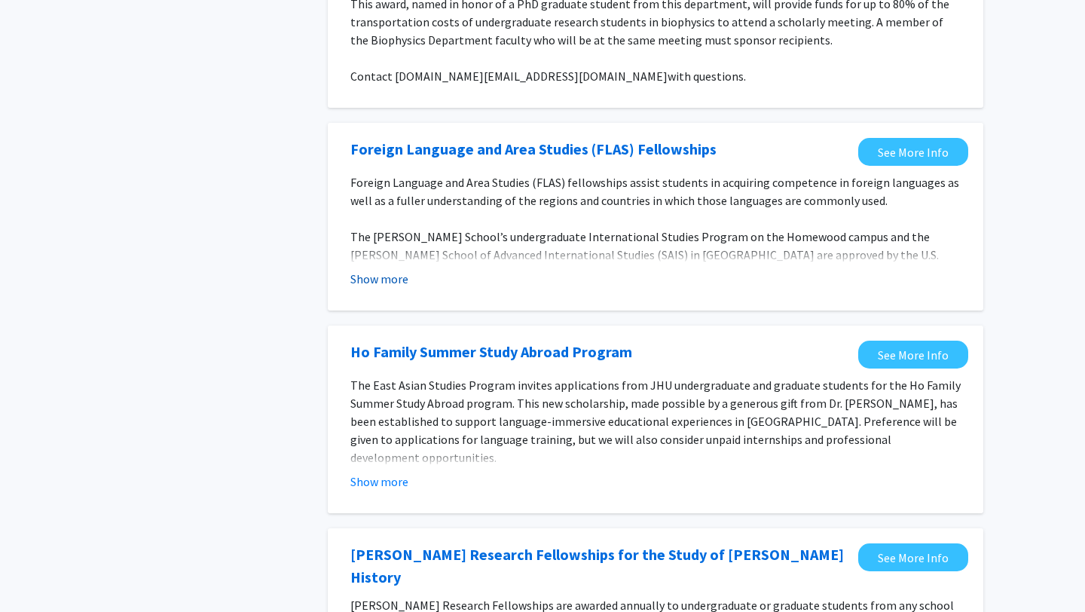
click at [378, 270] on button "Show more" at bounding box center [379, 279] width 58 height 18
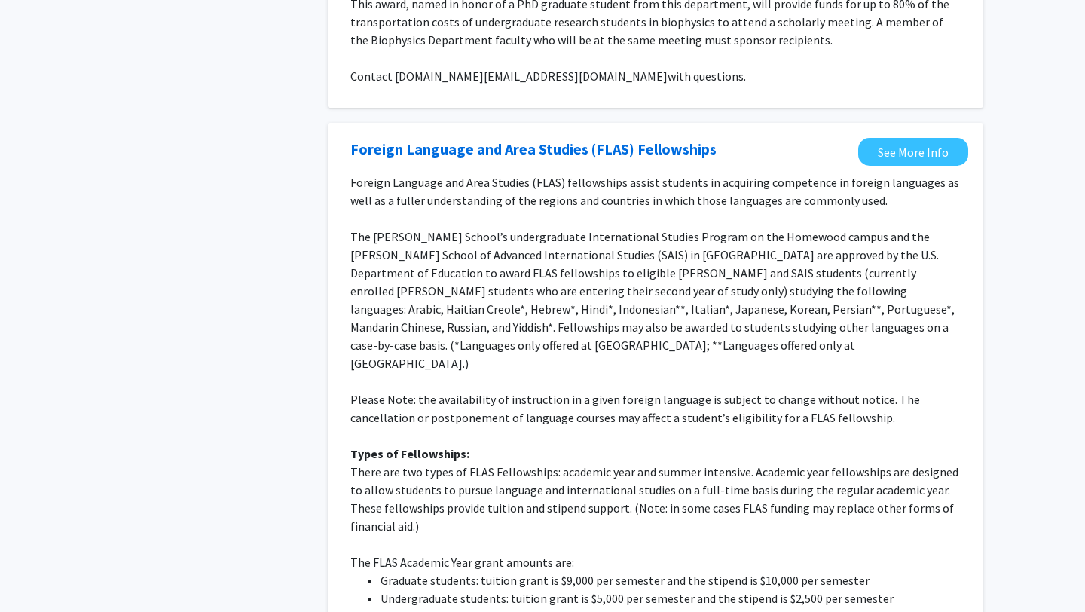
click at [480, 510] on p "There are two types of FLAS Fellowships: academic year and summer intensive. Ac…" at bounding box center [655, 499] width 611 height 72
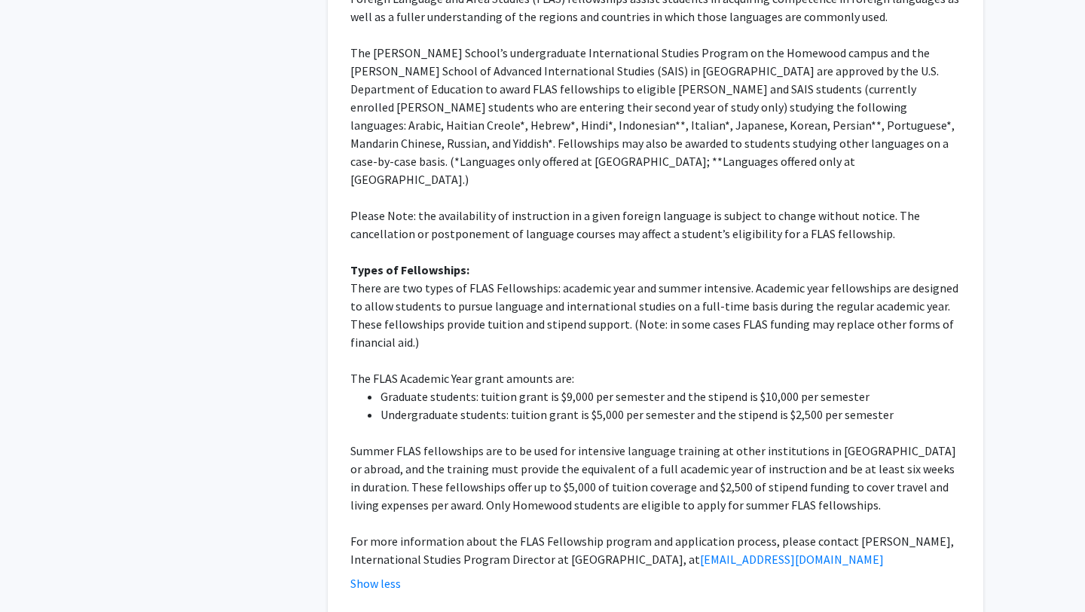
scroll to position [595, 0]
click at [461, 513] on p at bounding box center [655, 522] width 611 height 18
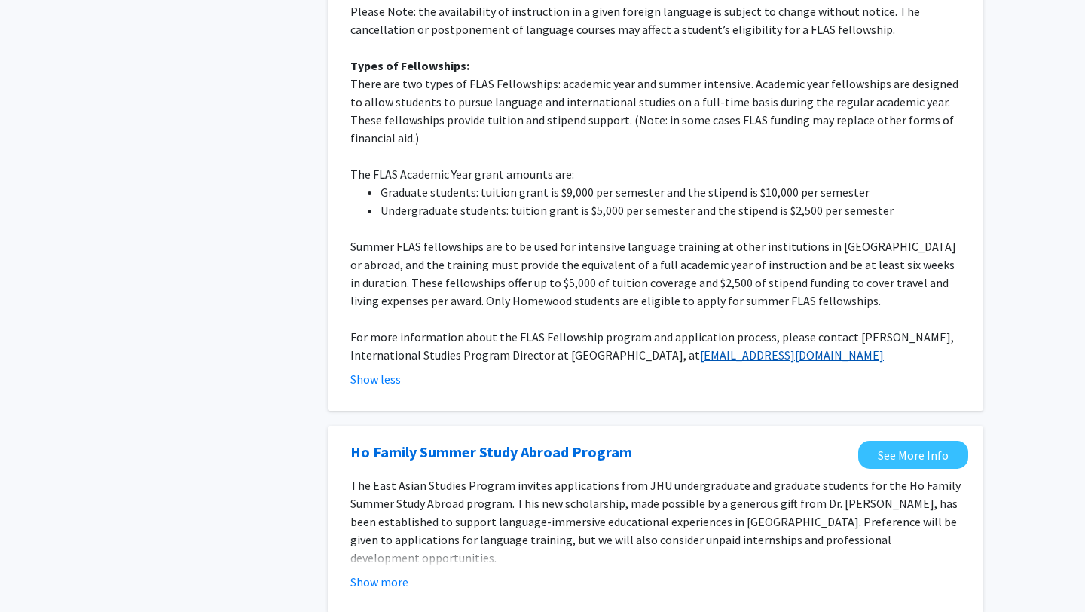
scroll to position [803, 0]
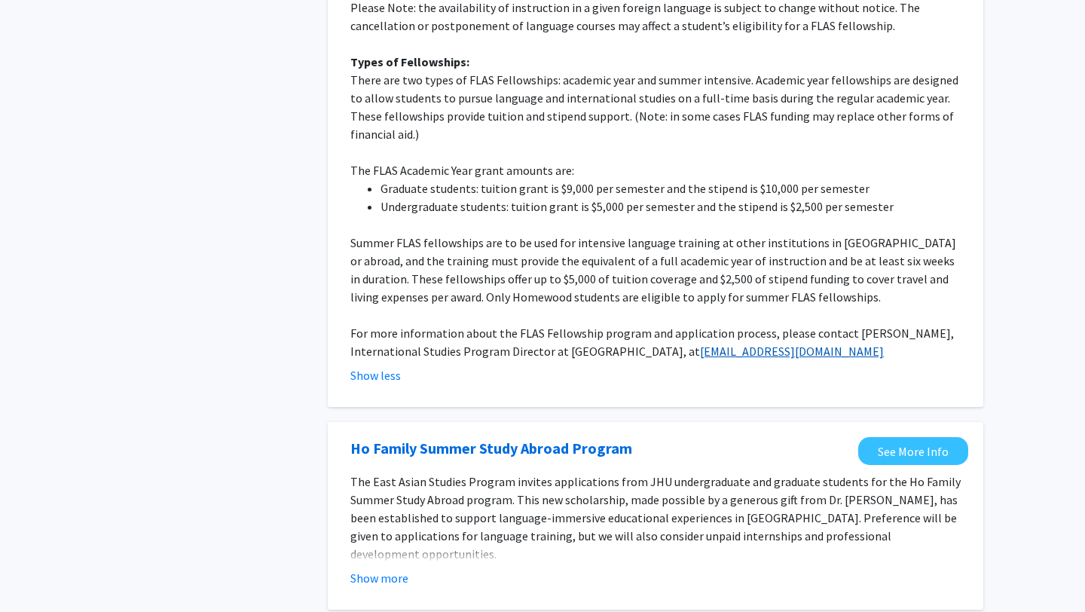
click at [700, 344] on link "sydney@jhu.edu" at bounding box center [792, 351] width 184 height 15
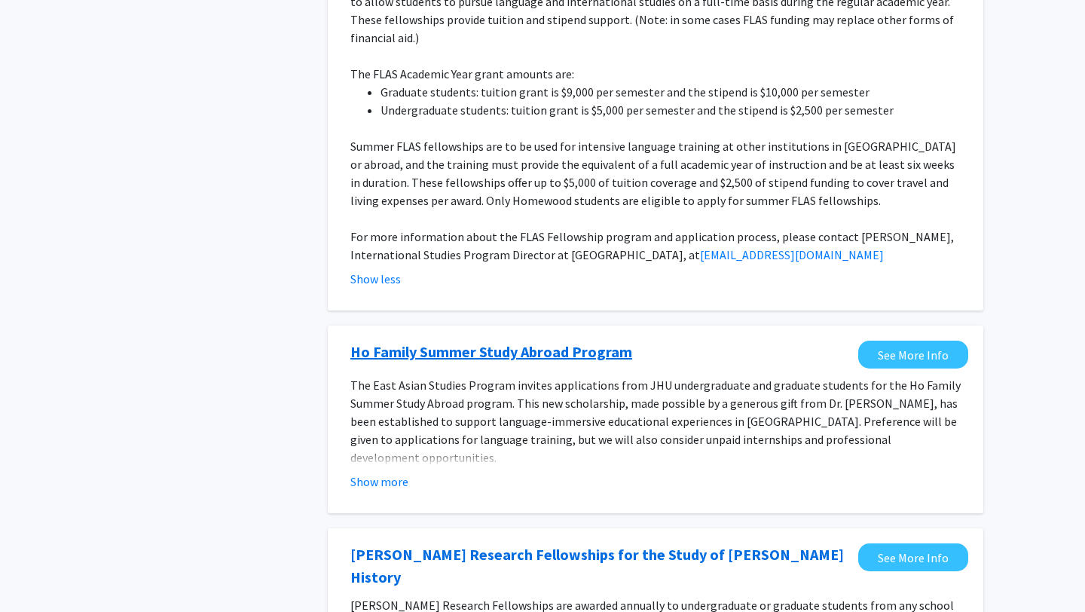
scroll to position [901, 0]
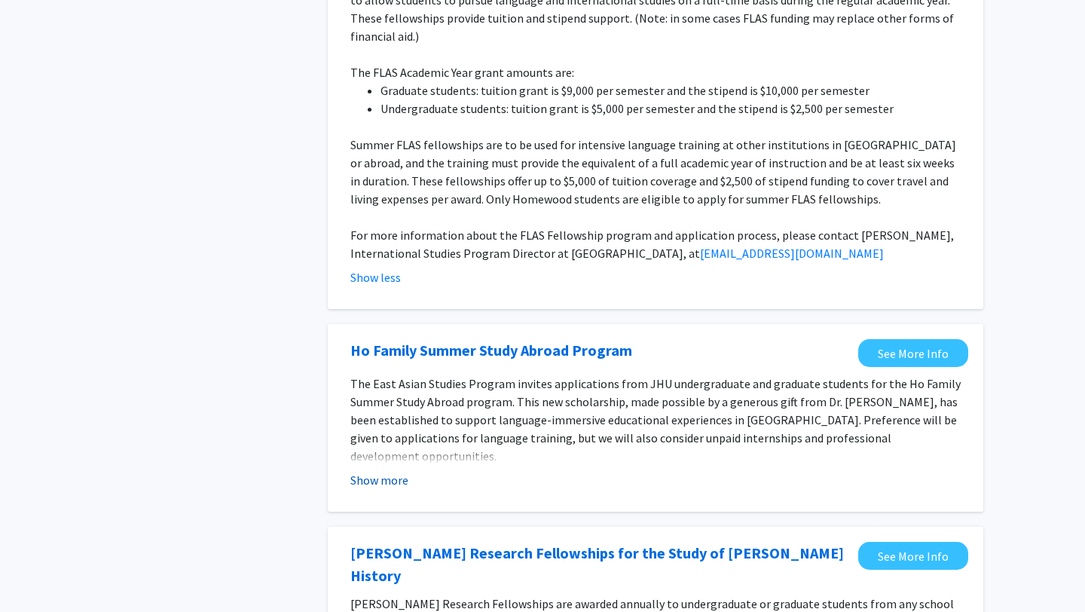
click at [375, 471] on button "Show more" at bounding box center [379, 480] width 58 height 18
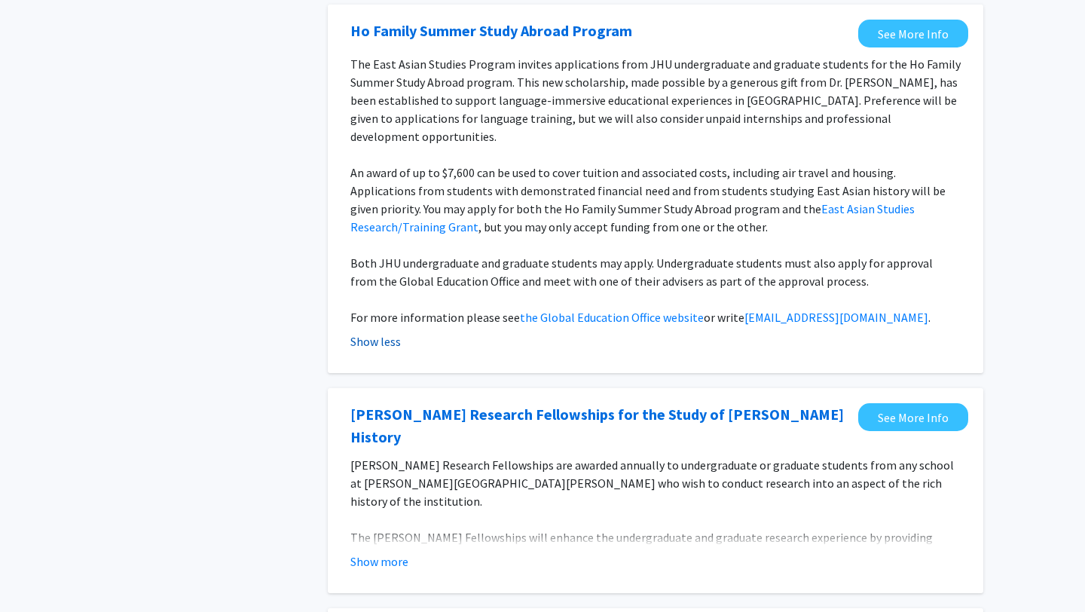
scroll to position [1223, 0]
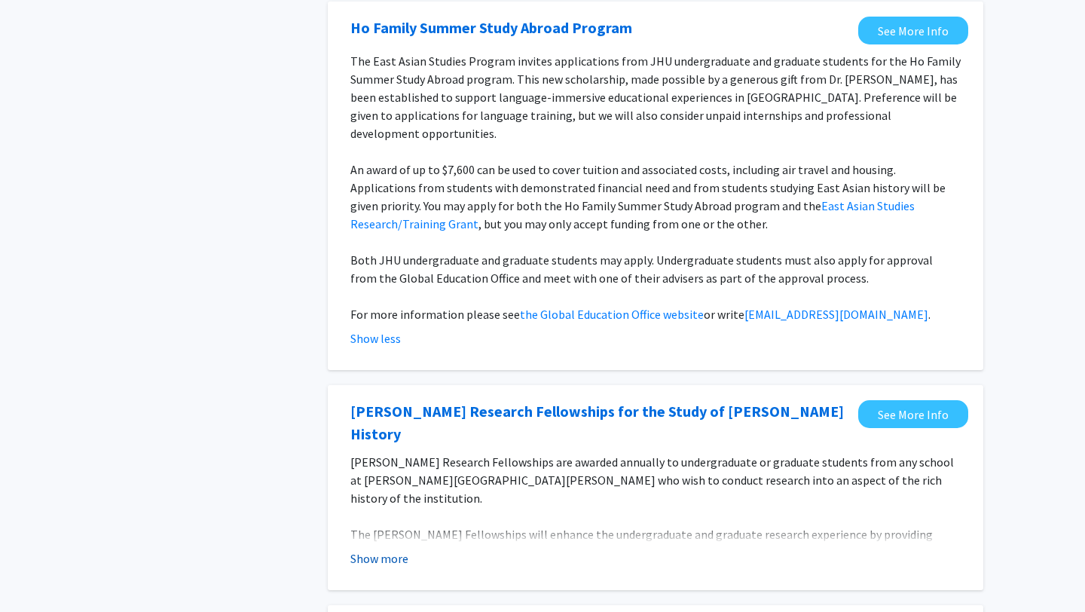
click at [375, 549] on button "Show more" at bounding box center [379, 558] width 58 height 18
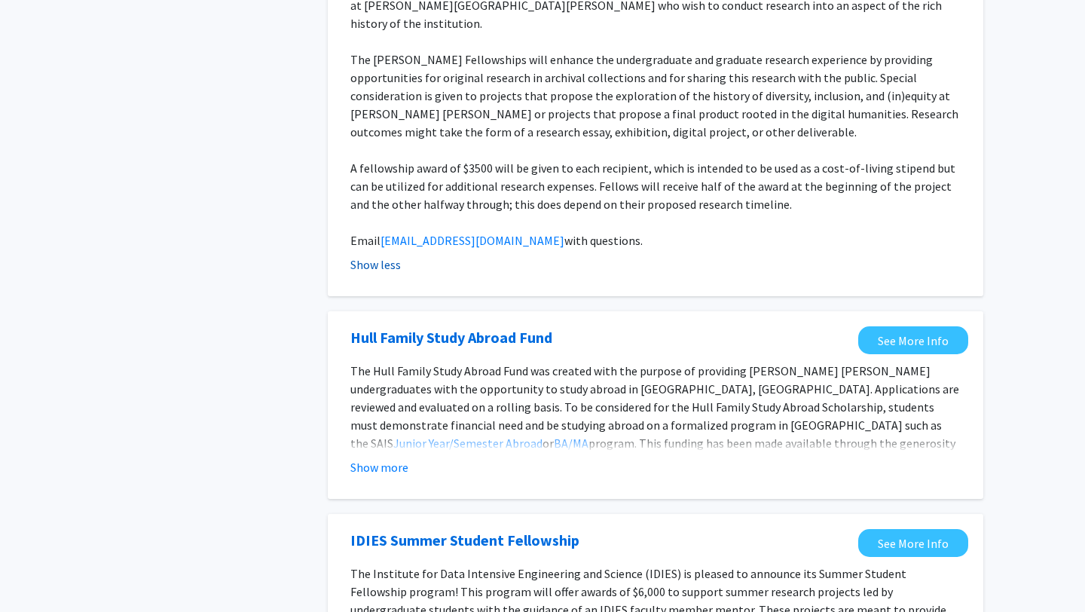
scroll to position [1700, 0]
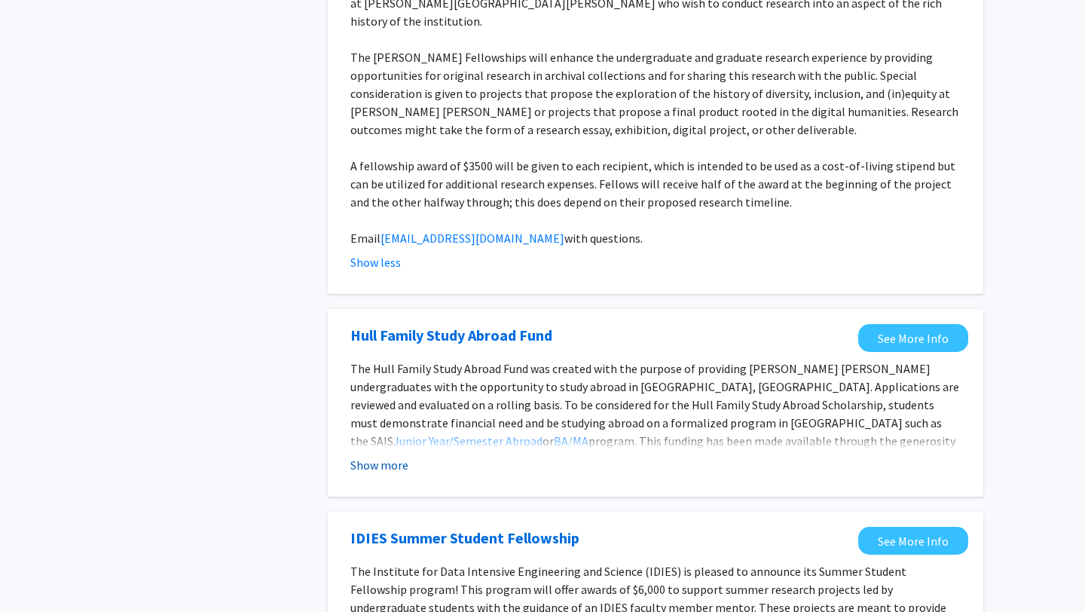
click at [377, 456] on button "Show more" at bounding box center [379, 465] width 58 height 18
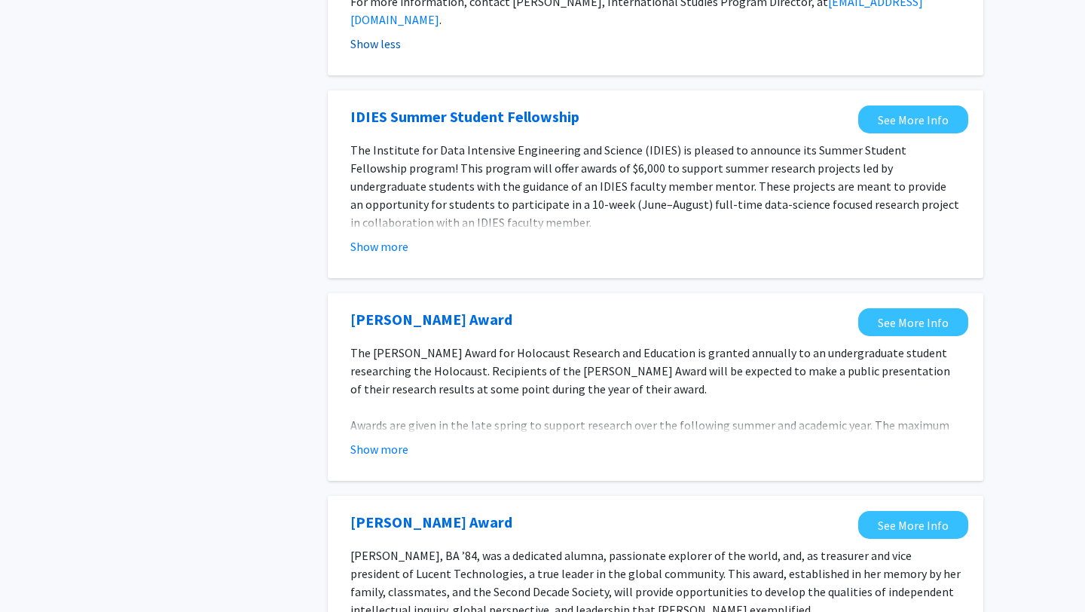
scroll to position [2217, 0]
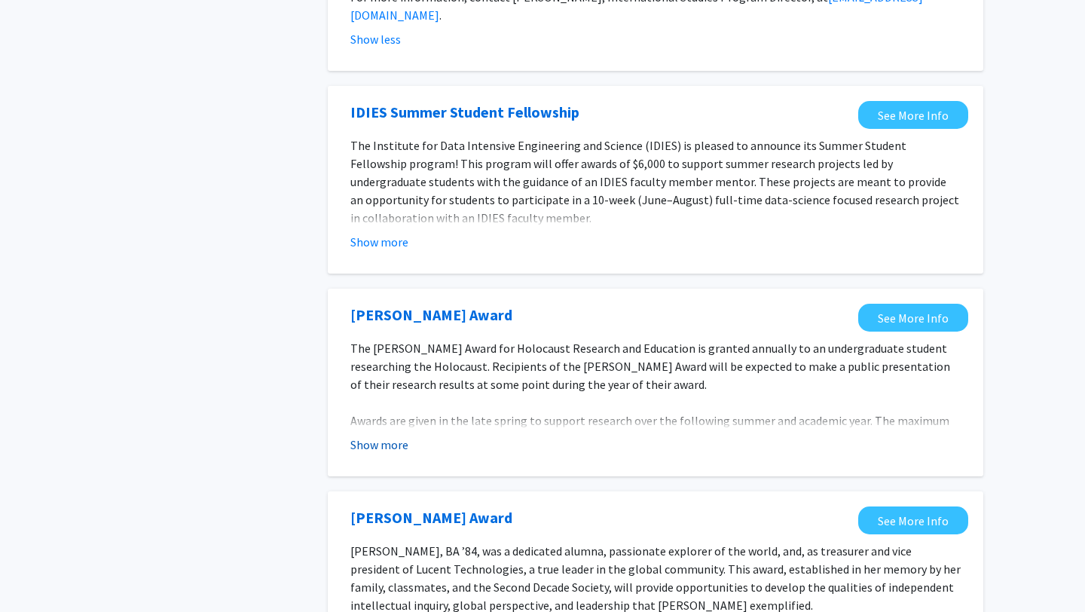
click at [374, 436] on button "Show more" at bounding box center [379, 445] width 58 height 18
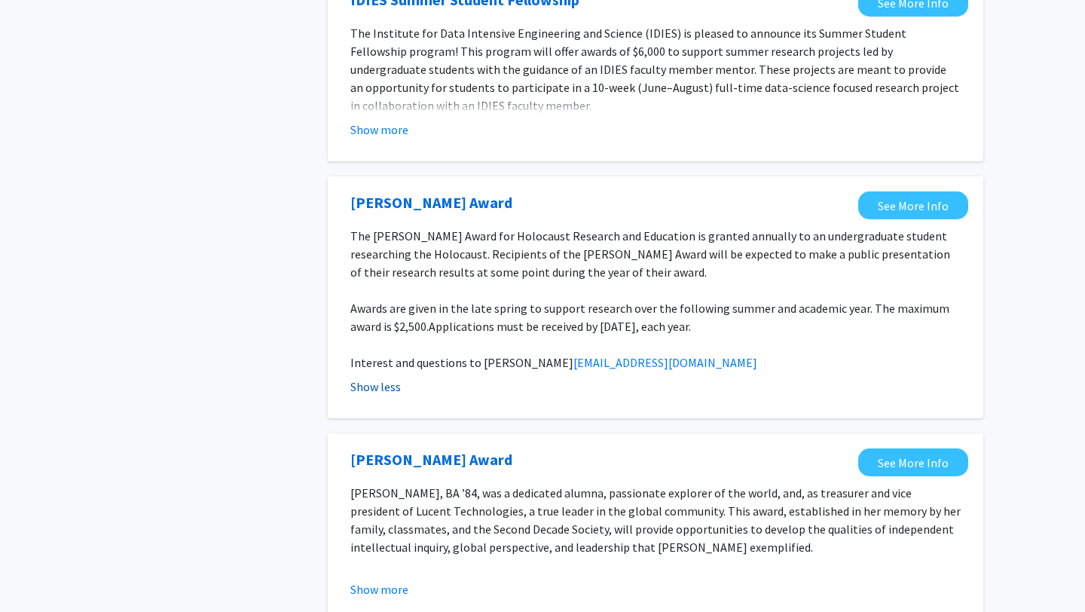
scroll to position [2334, 0]
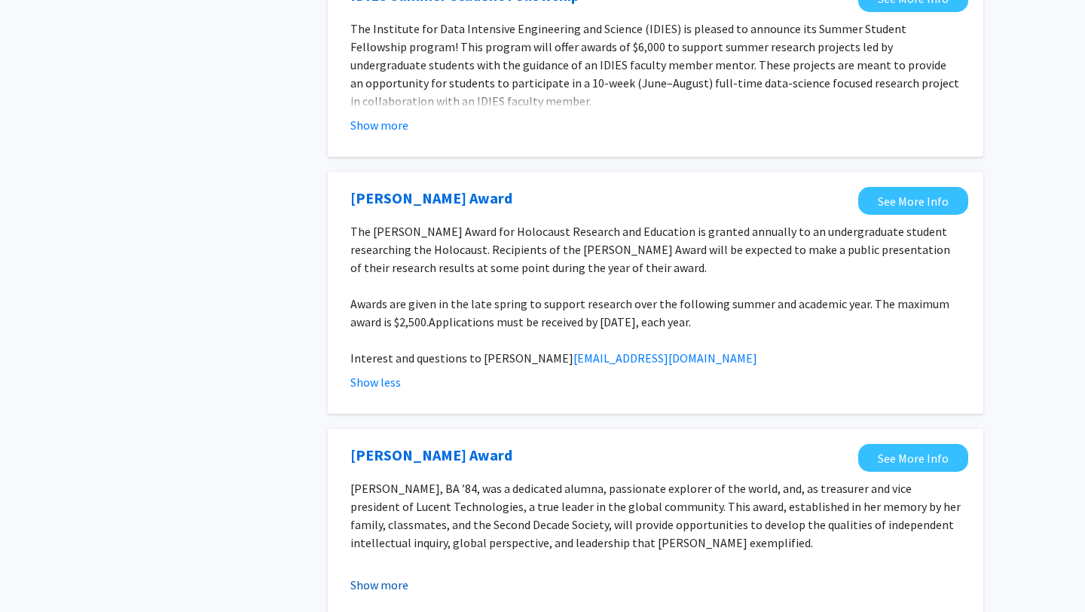
click at [371, 576] on button "Show more" at bounding box center [379, 585] width 58 height 18
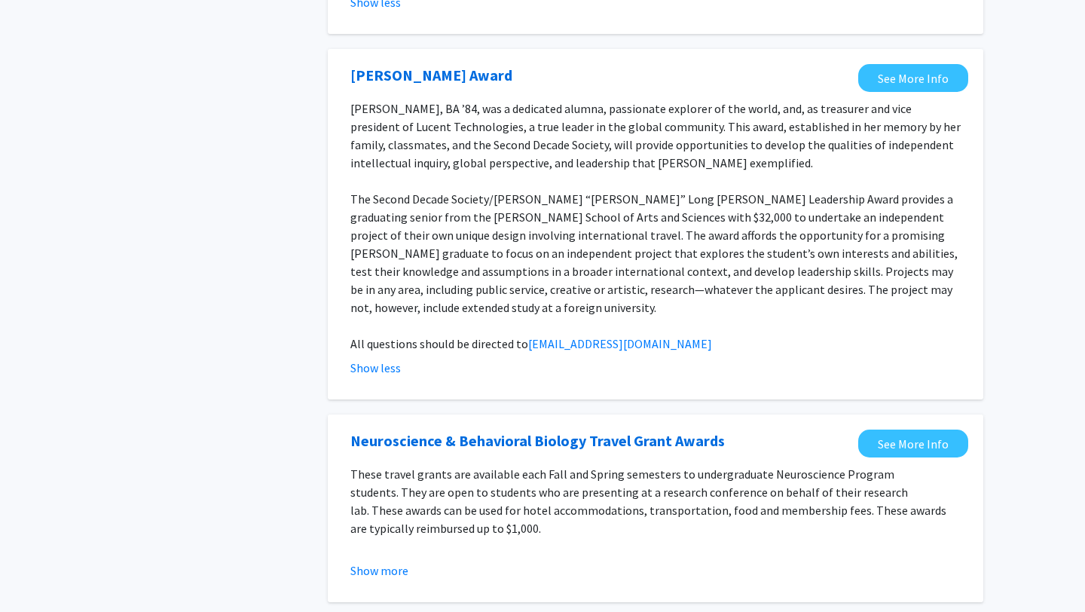
scroll to position [2736, 0]
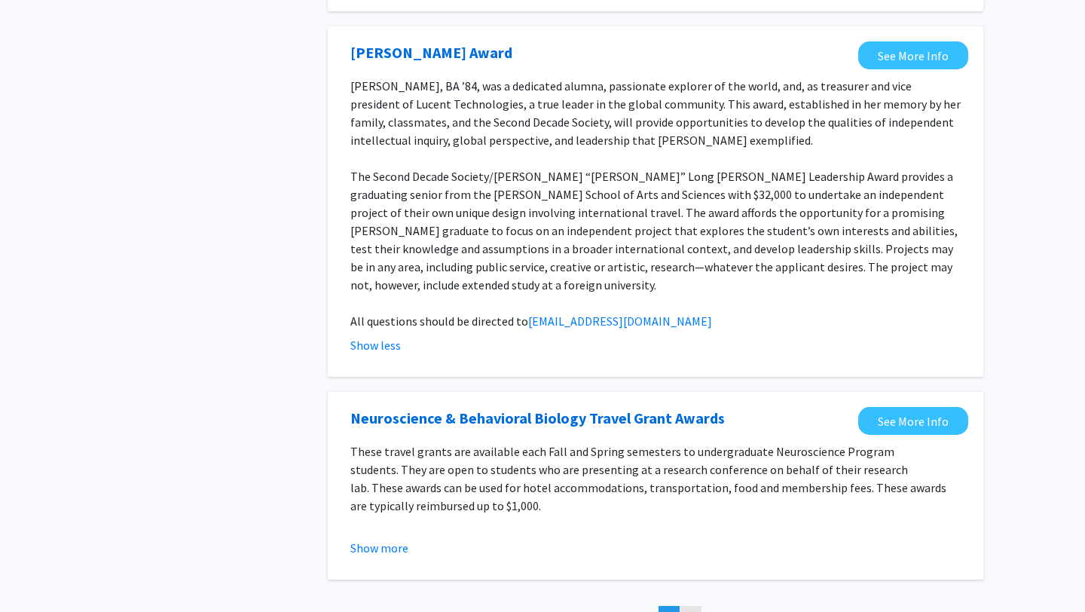
click at [691, 610] on span "4" at bounding box center [691, 617] width 6 height 15
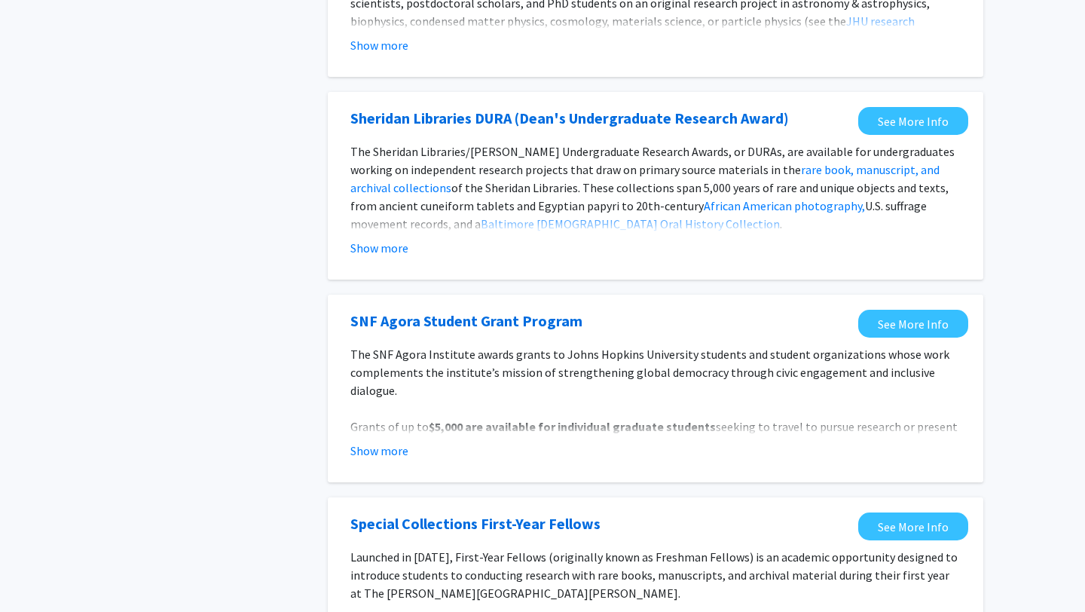
scroll to position [1669, 0]
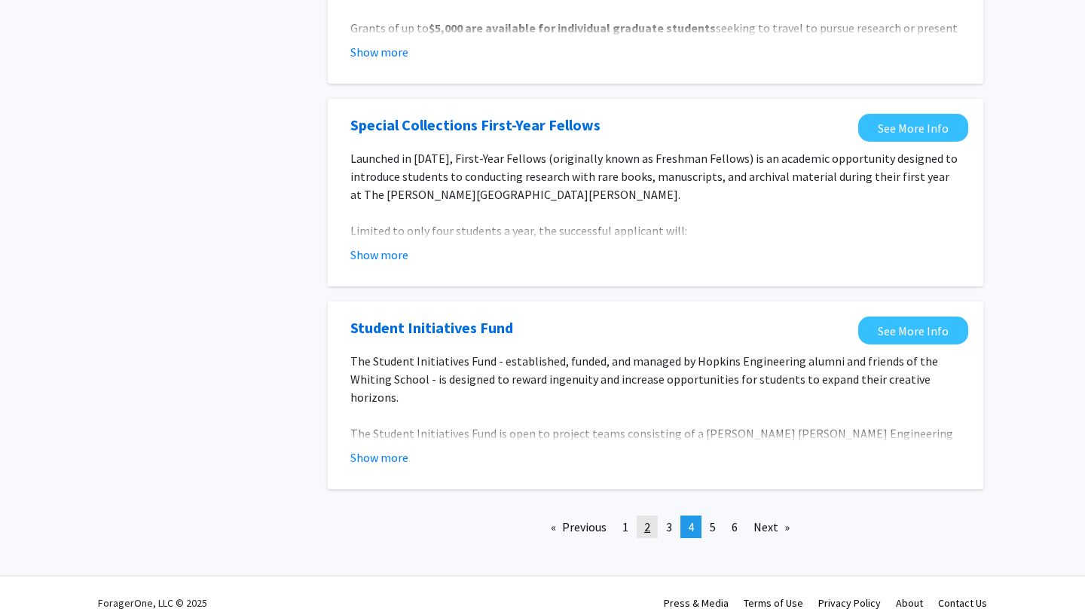
click at [650, 519] on span "2" at bounding box center [647, 526] width 6 height 15
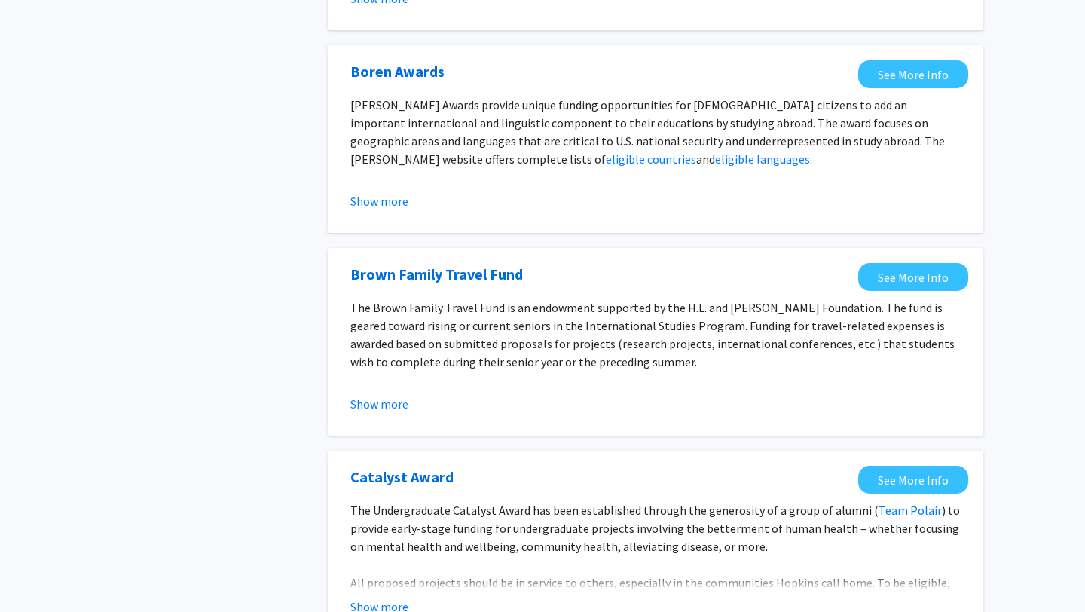
scroll to position [253, 0]
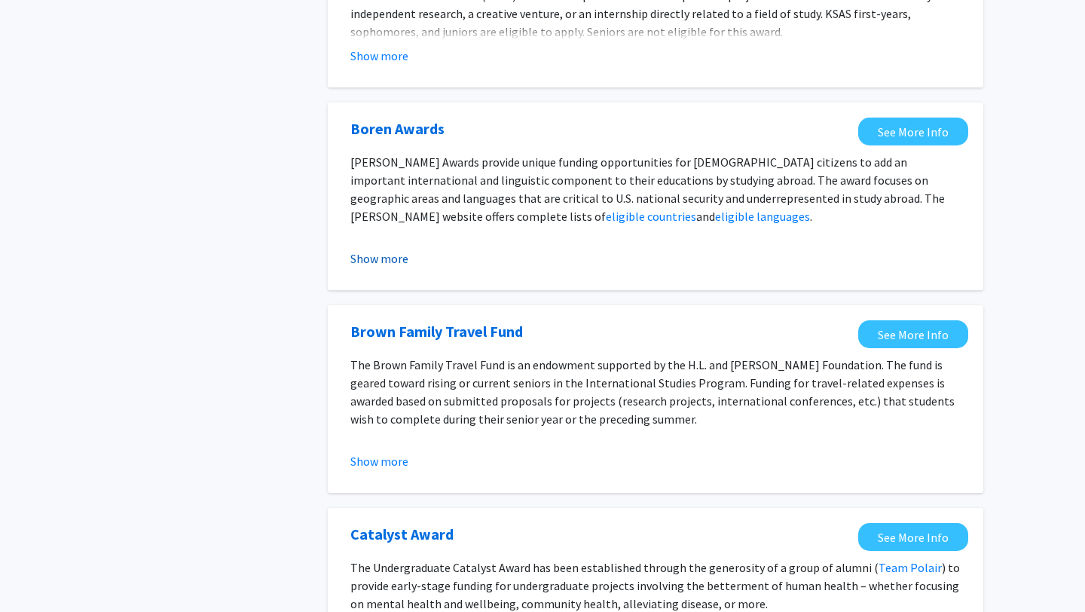
click at [380, 255] on button "Show more" at bounding box center [379, 258] width 58 height 18
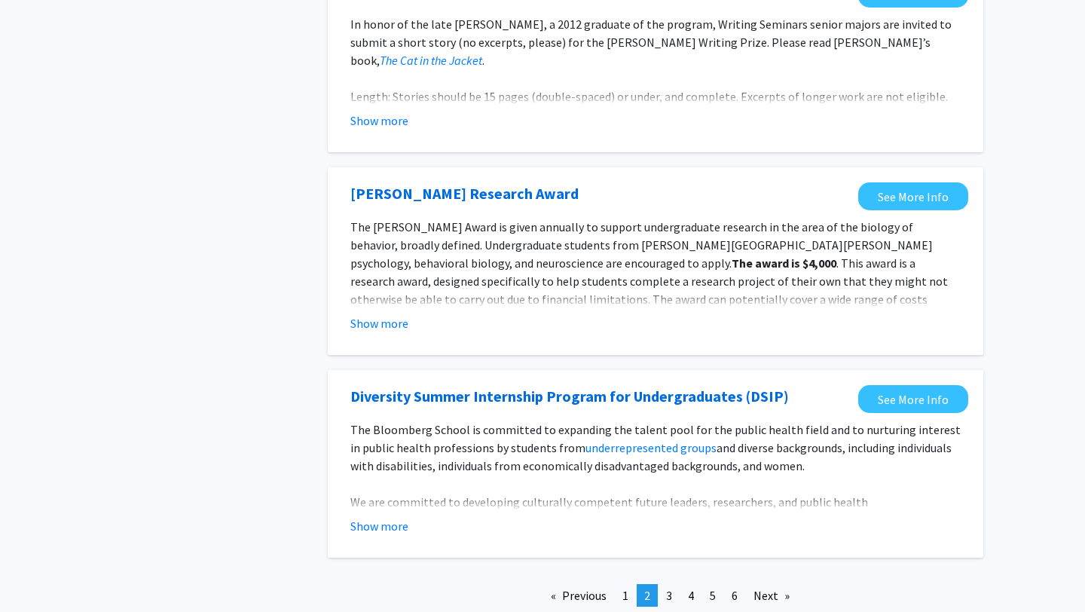
scroll to position [1891, 0]
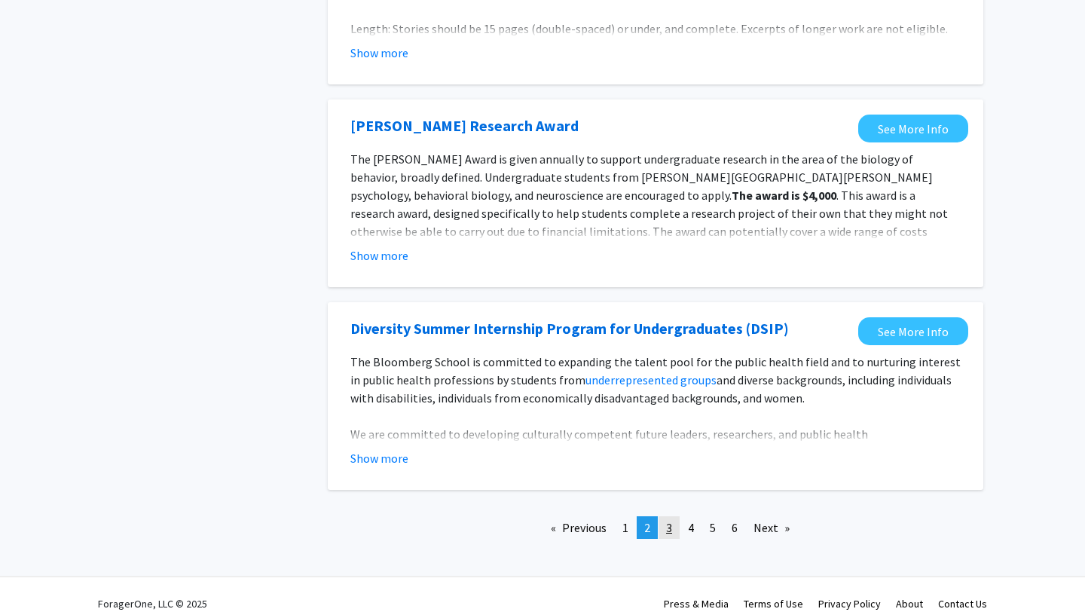
click at [663, 516] on link "page 3" at bounding box center [669, 527] width 21 height 23
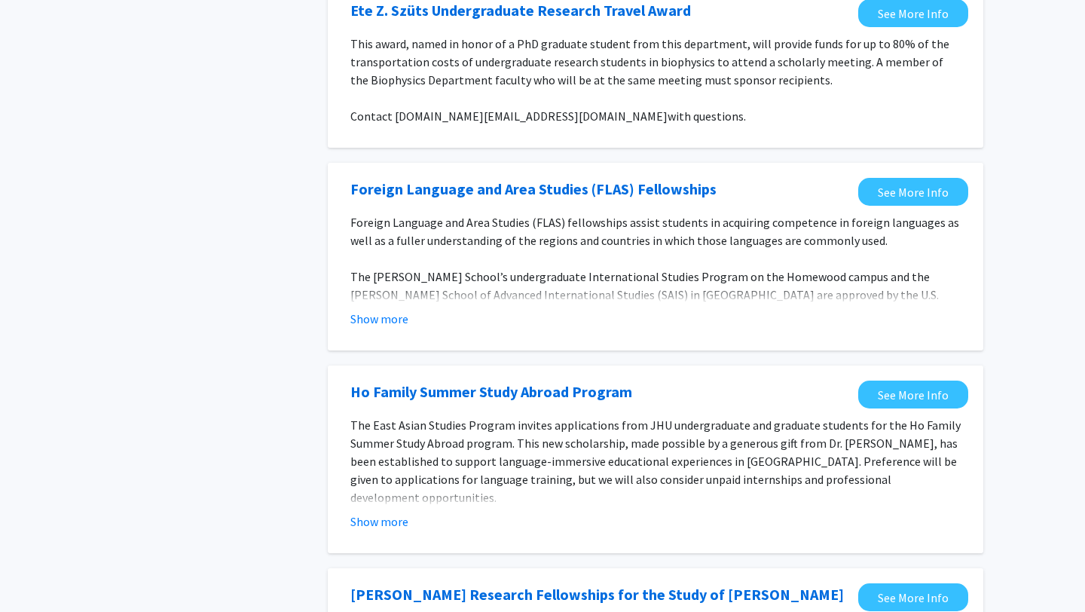
scroll to position [372, 0]
click at [401, 323] on button "Show more" at bounding box center [379, 318] width 58 height 18
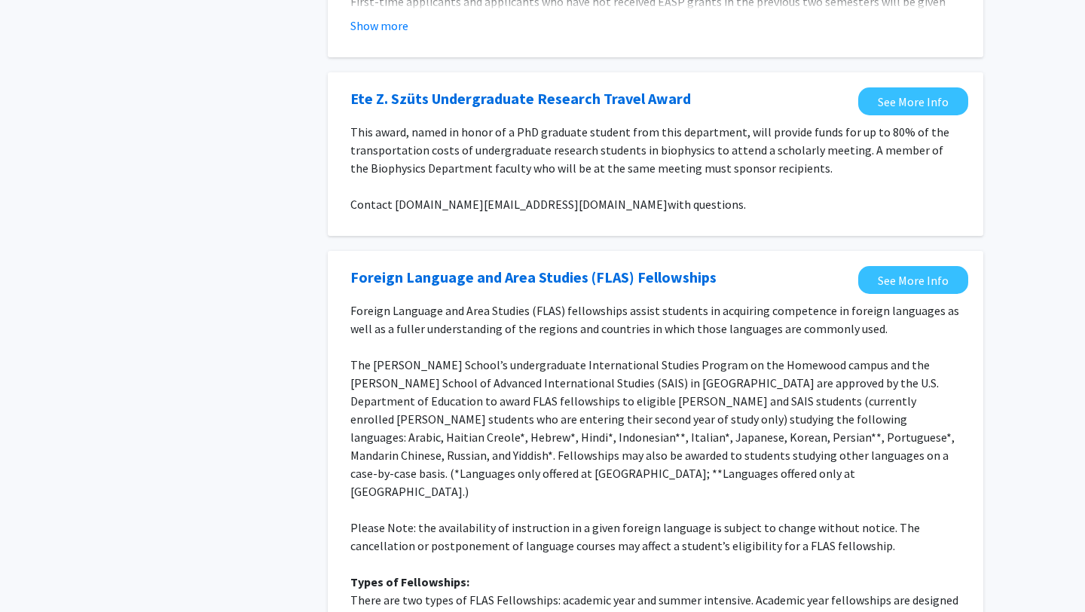
scroll to position [163, 0]
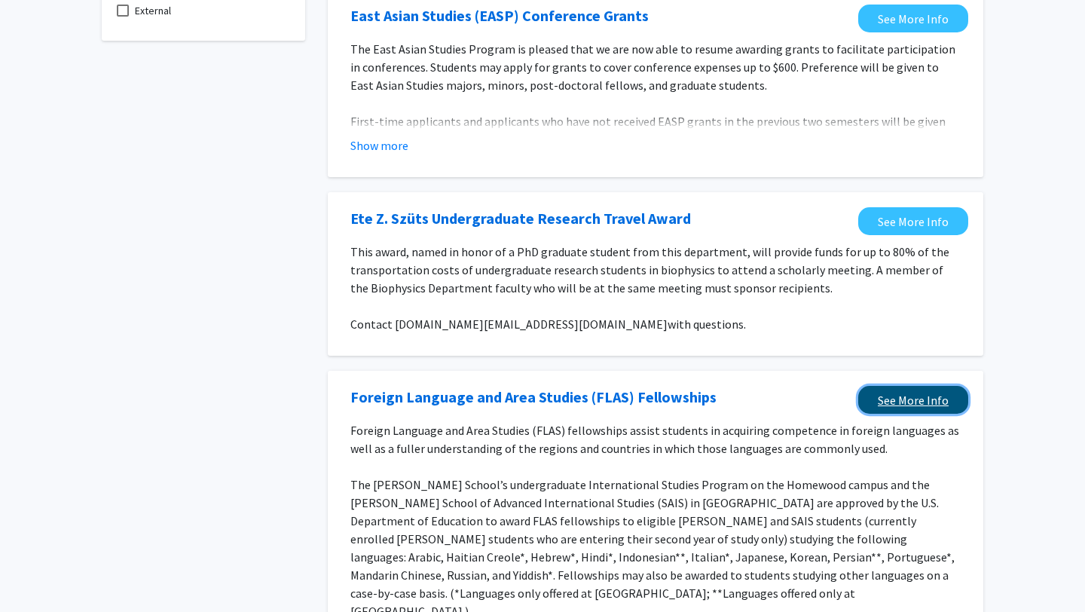
click at [896, 397] on link "See More Info" at bounding box center [914, 400] width 110 height 28
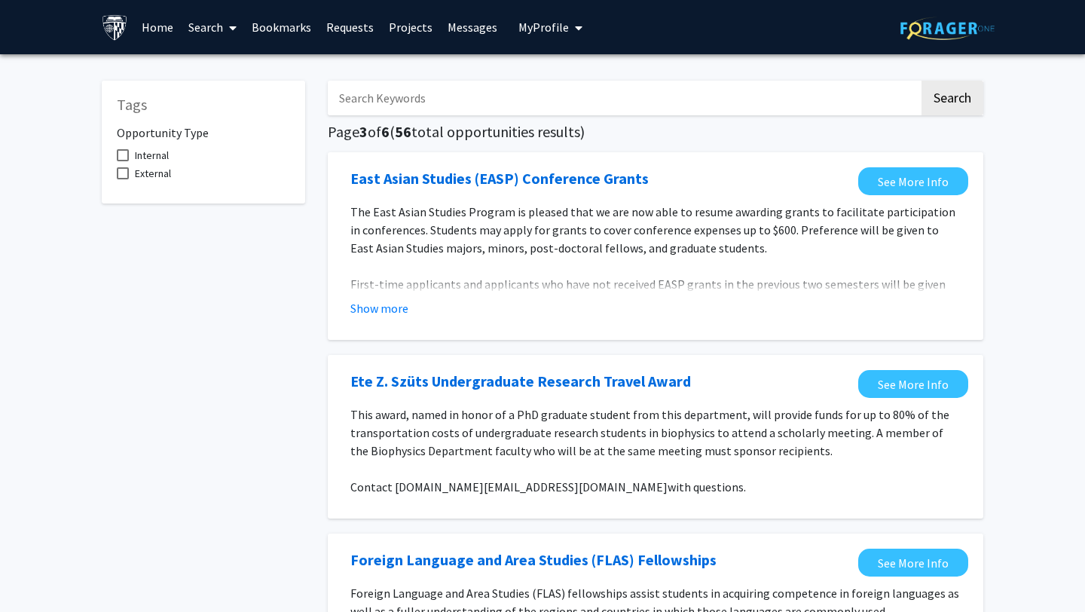
click at [403, 28] on link "Projects" at bounding box center [410, 27] width 59 height 53
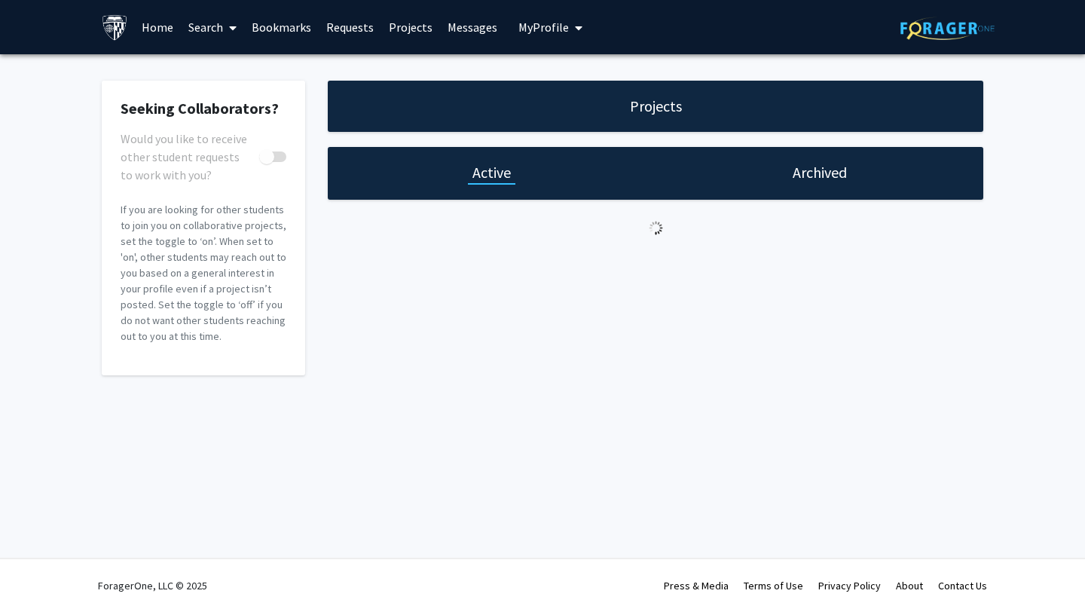
drag, startPoint x: 176, startPoint y: 26, endPoint x: 211, endPoint y: 25, distance: 35.5
click at [211, 25] on link "Search" at bounding box center [212, 27] width 63 height 53
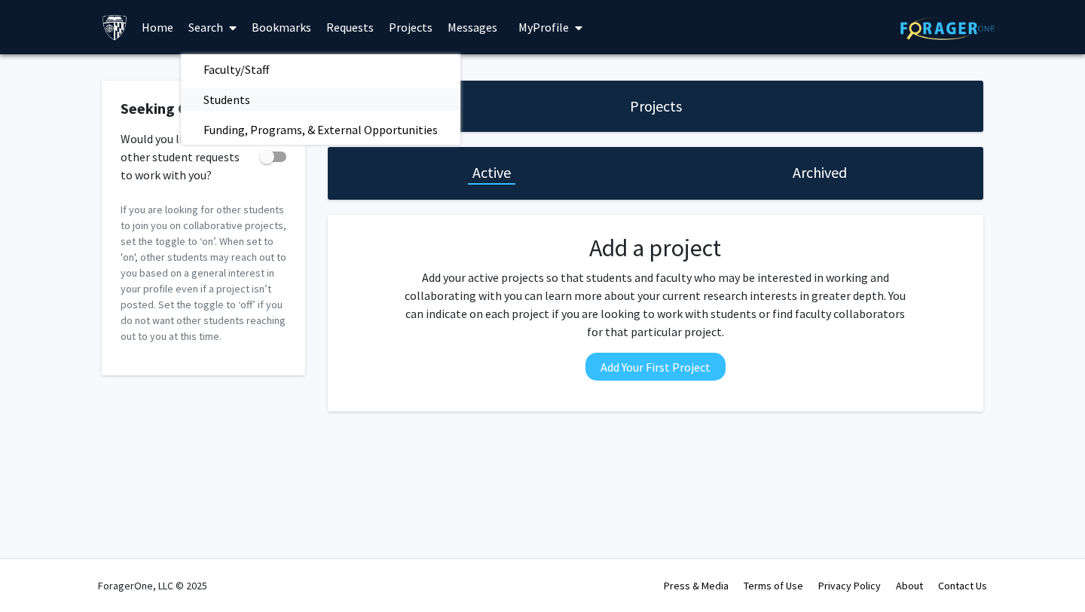
click at [266, 109] on span "Students" at bounding box center [227, 99] width 92 height 30
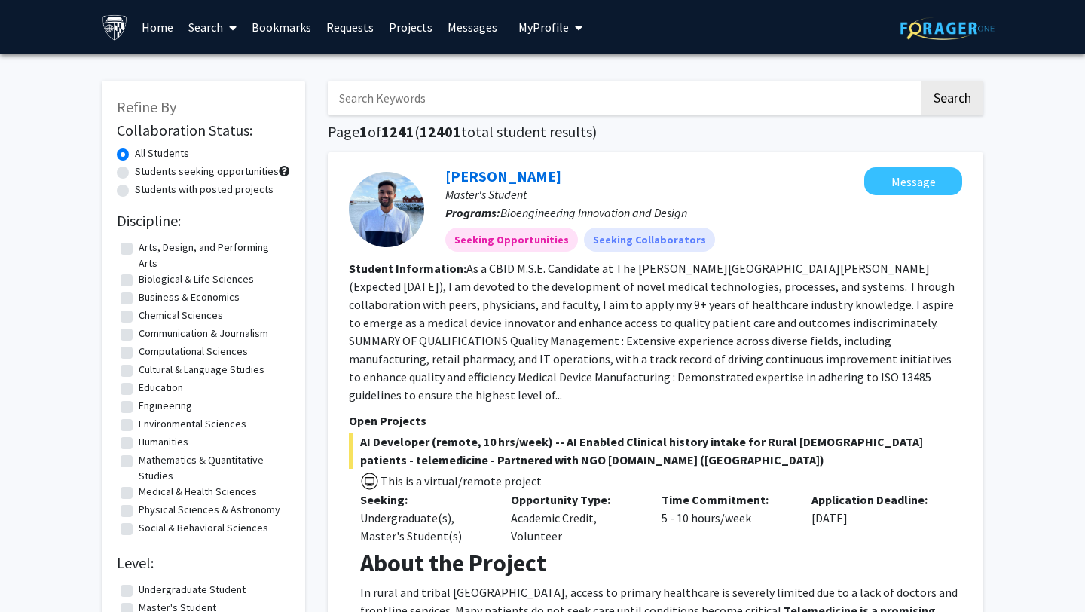
click at [216, 21] on link "Search" at bounding box center [212, 27] width 63 height 53
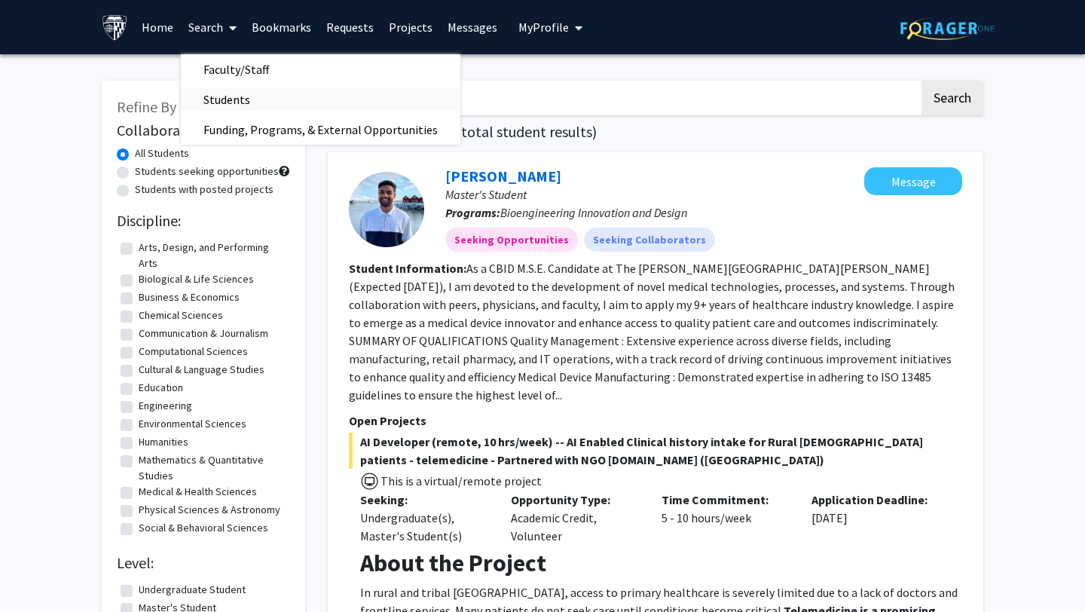
click at [210, 96] on span "Students" at bounding box center [227, 99] width 92 height 30
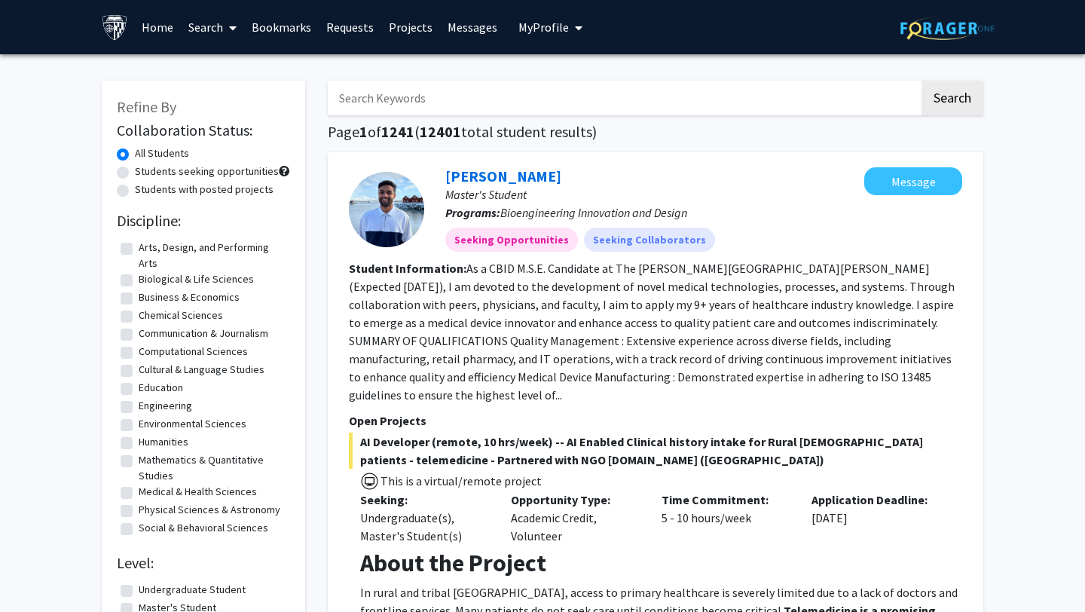
click at [202, 14] on link "Search" at bounding box center [212, 27] width 63 height 53
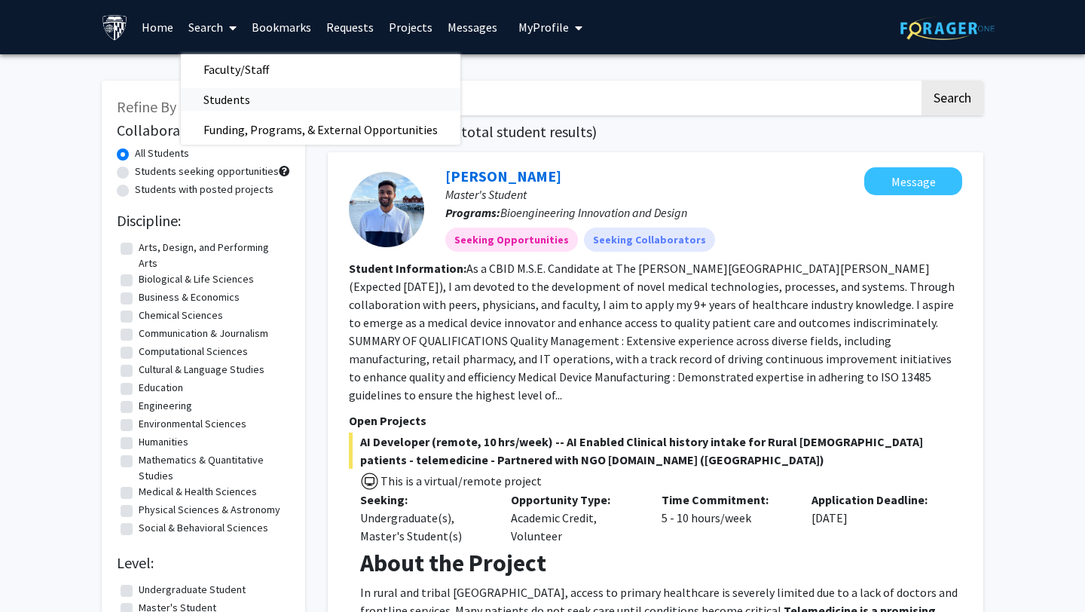
click at [239, 93] on span "Students" at bounding box center [227, 99] width 92 height 30
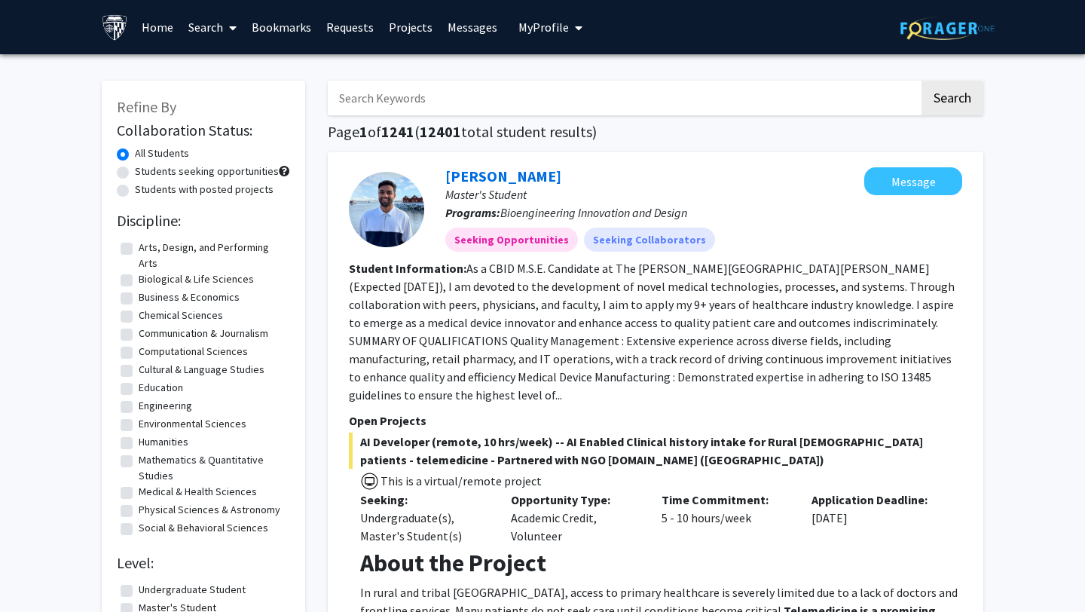
click at [232, 33] on span at bounding box center [230, 28] width 14 height 53
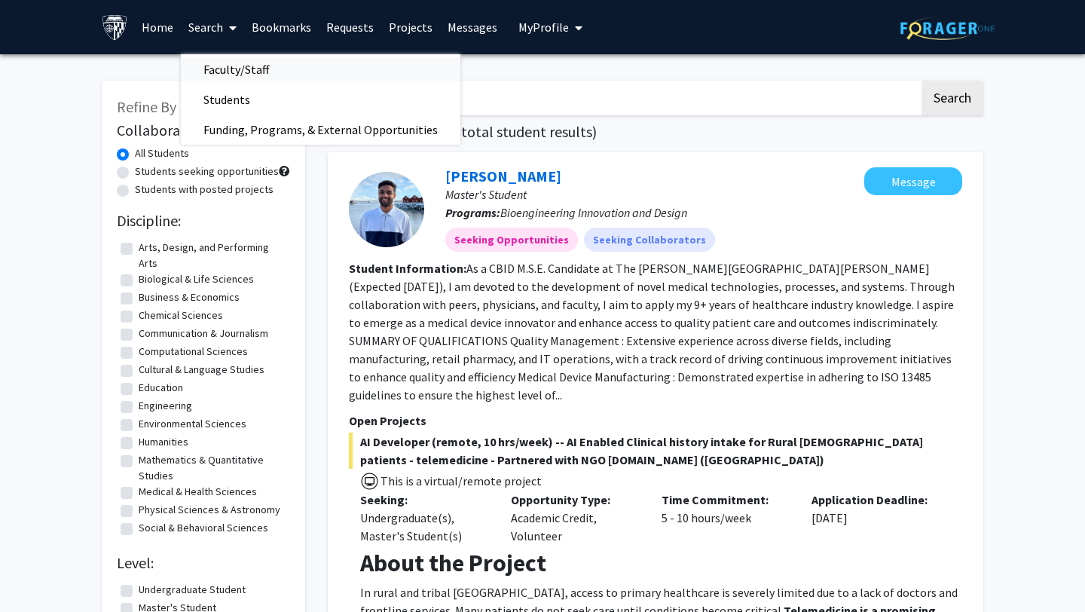
click at [237, 63] on span "Faculty/Staff" at bounding box center [236, 69] width 111 height 30
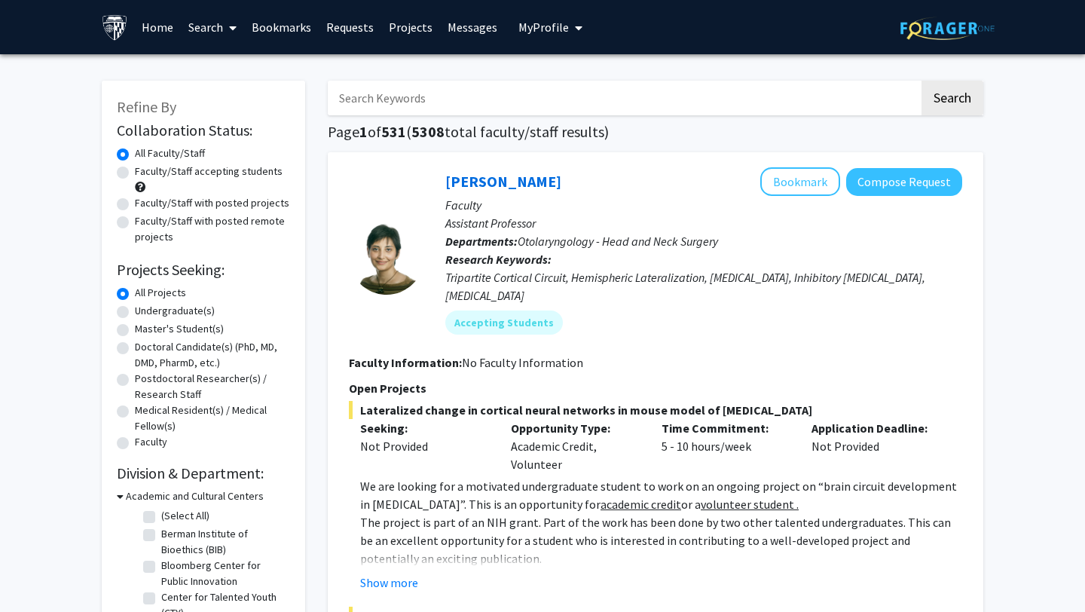
click at [147, 203] on label "Faculty/Staff with posted projects" at bounding box center [212, 203] width 155 height 16
click at [145, 203] on input "Faculty/Staff with posted projects" at bounding box center [140, 200] width 10 height 10
radio input "true"
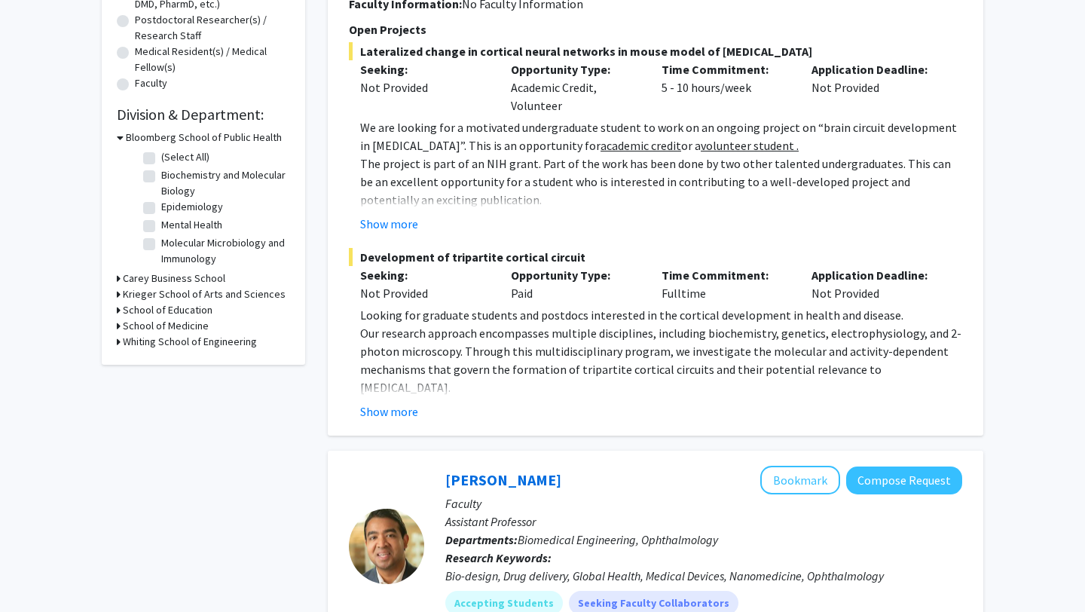
scroll to position [355, 0]
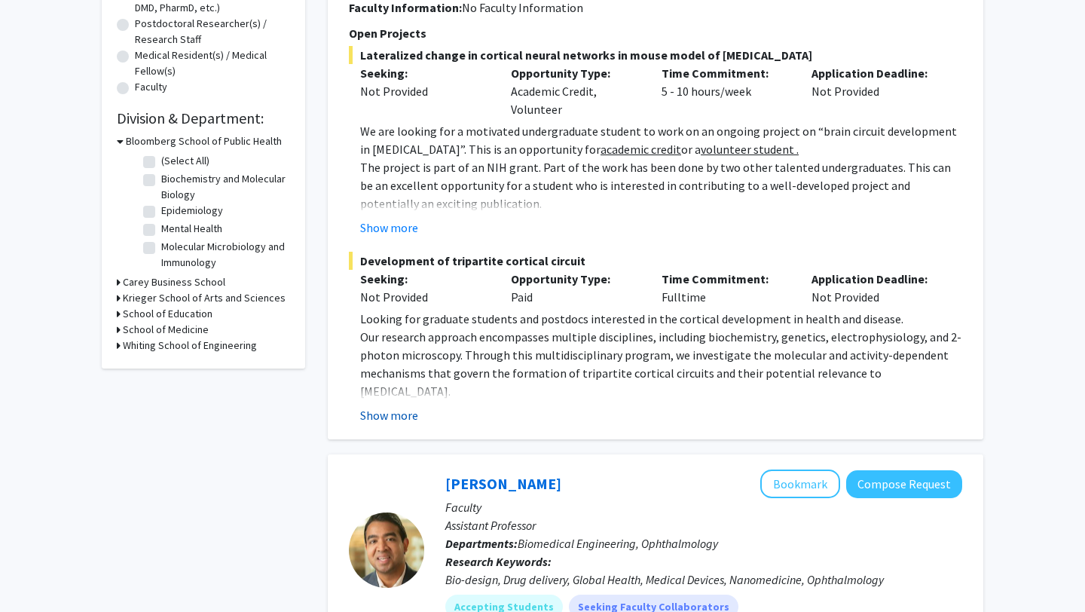
click at [401, 406] on button "Show more" at bounding box center [389, 415] width 58 height 18
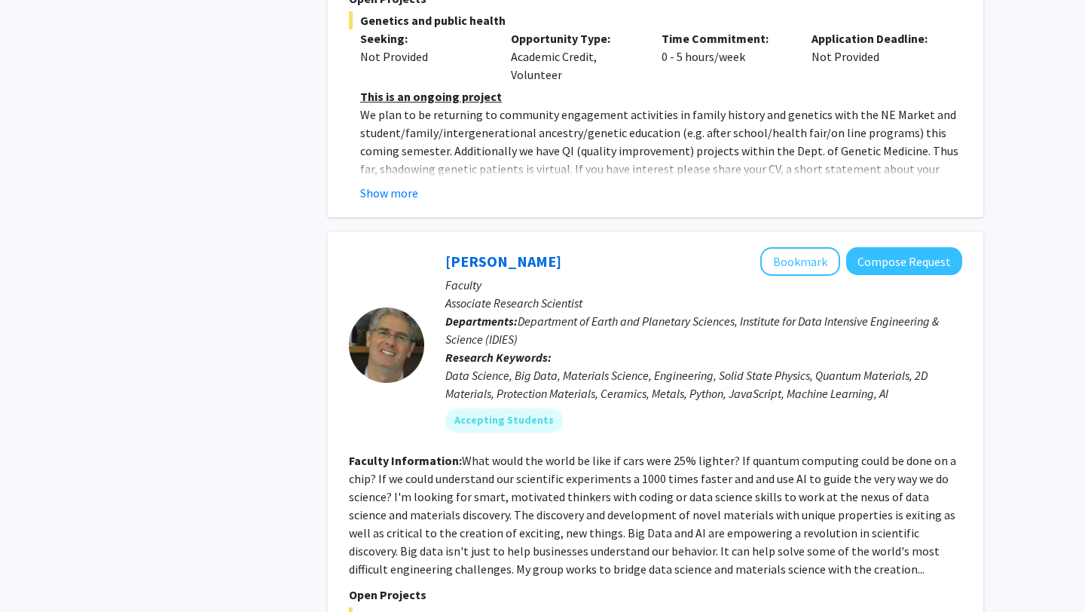
scroll to position [7249, 0]
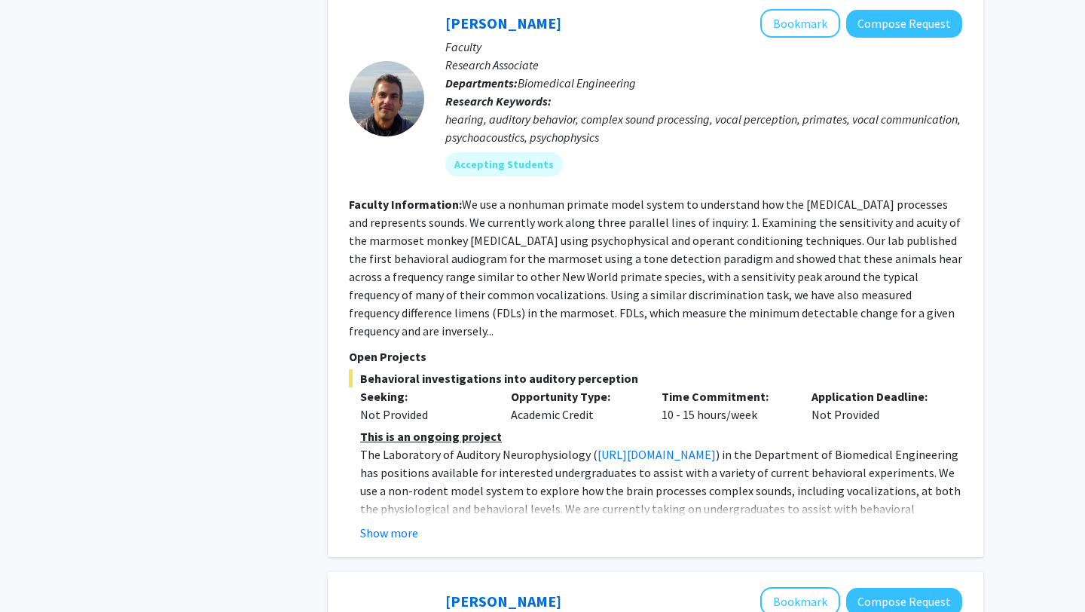
scroll to position [4954, 0]
